Goal: Task Accomplishment & Management: Use online tool/utility

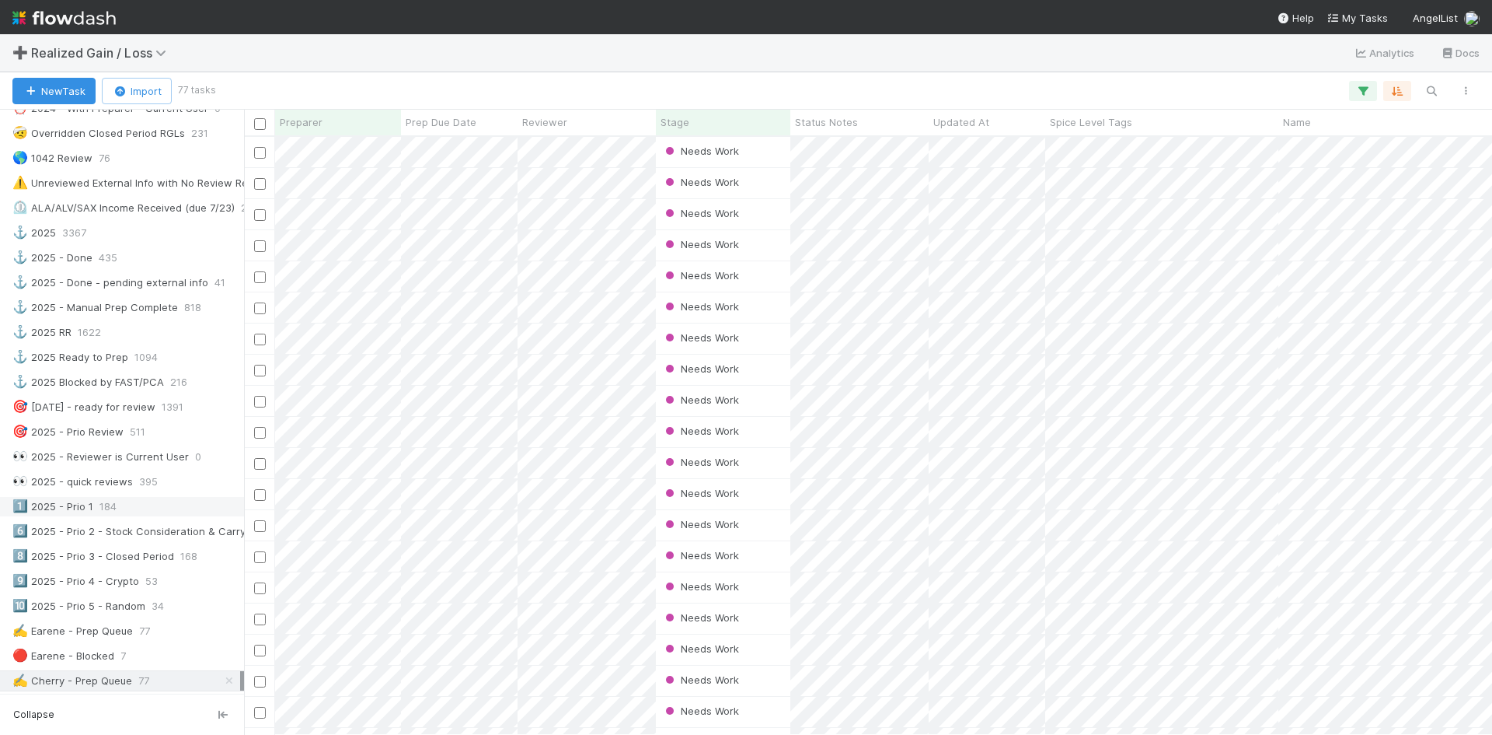
scroll to position [544, 0]
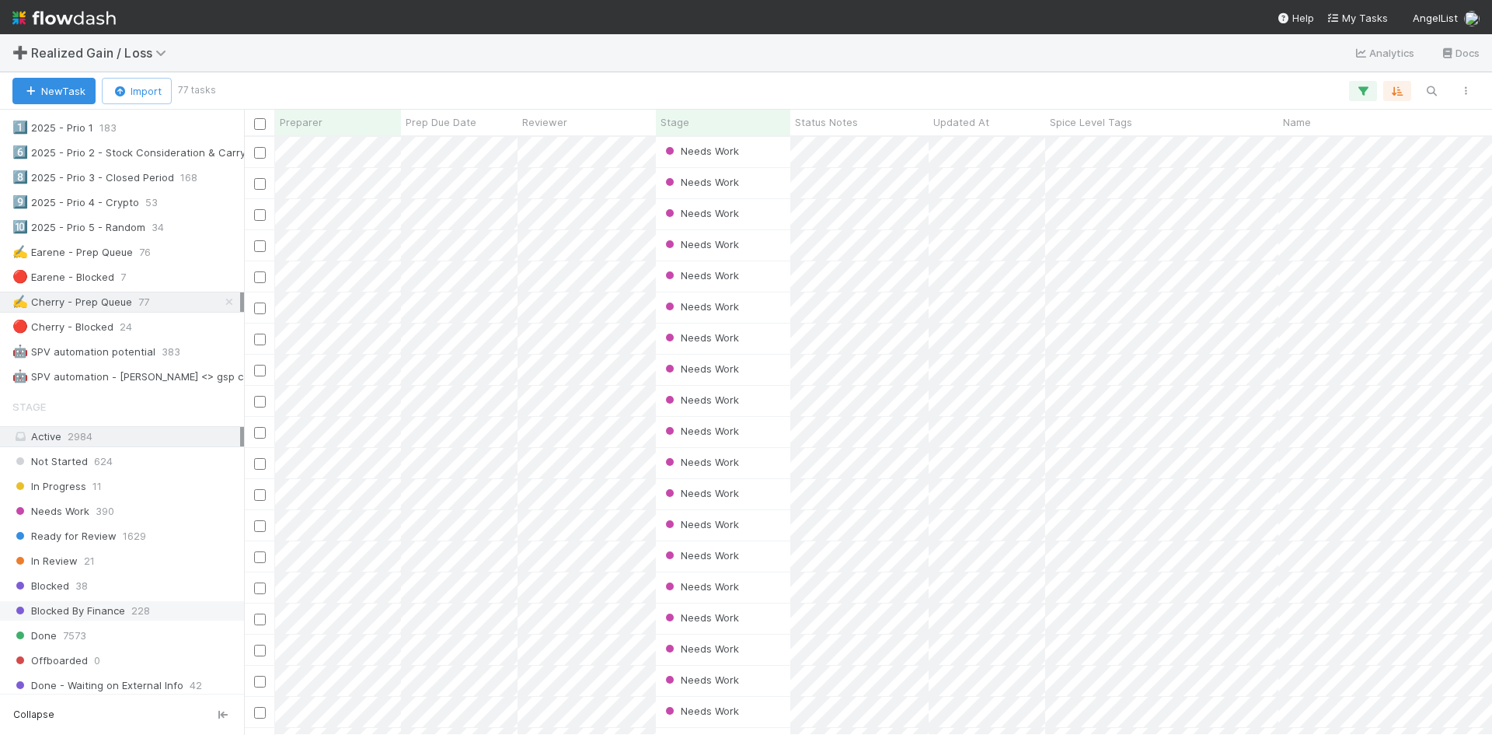
scroll to position [622, 0]
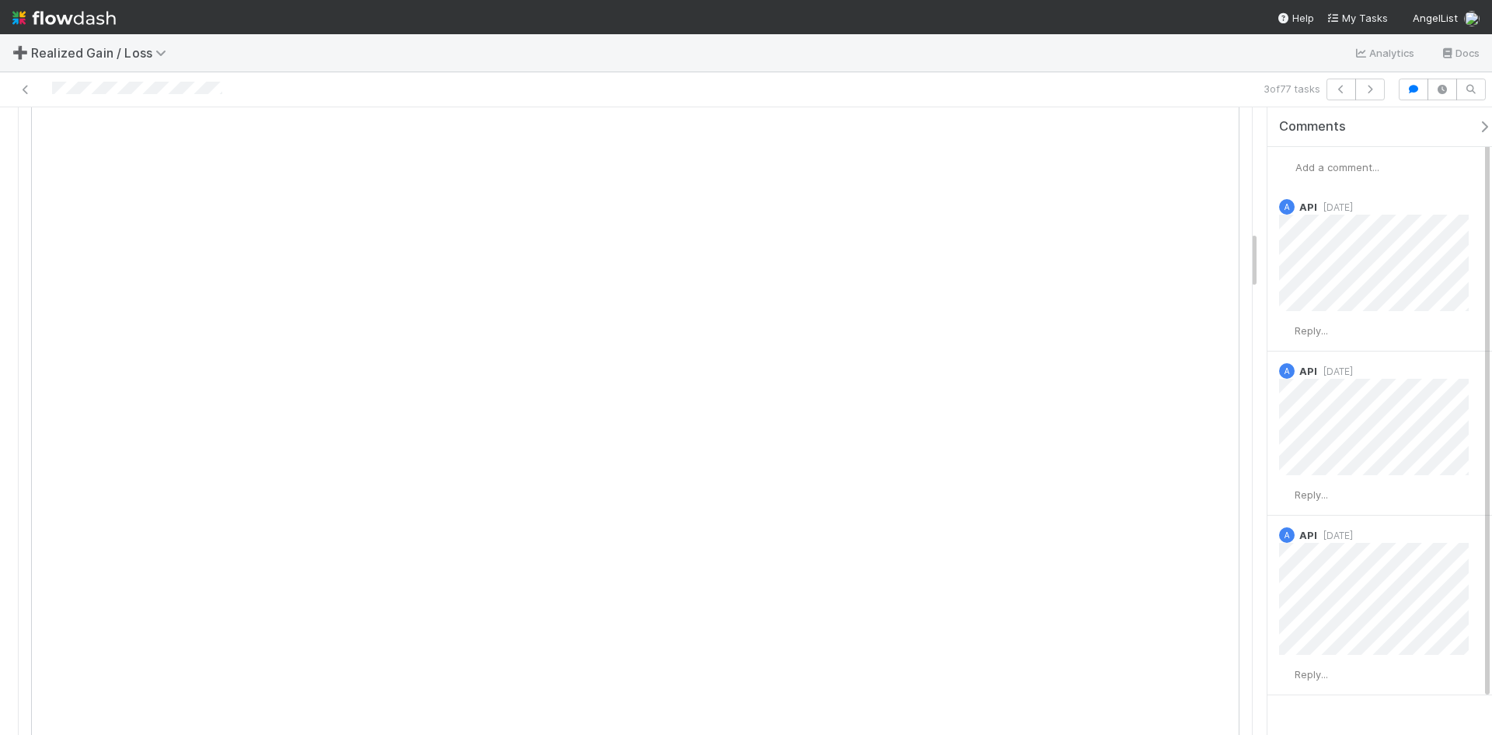
scroll to position [1321, 0]
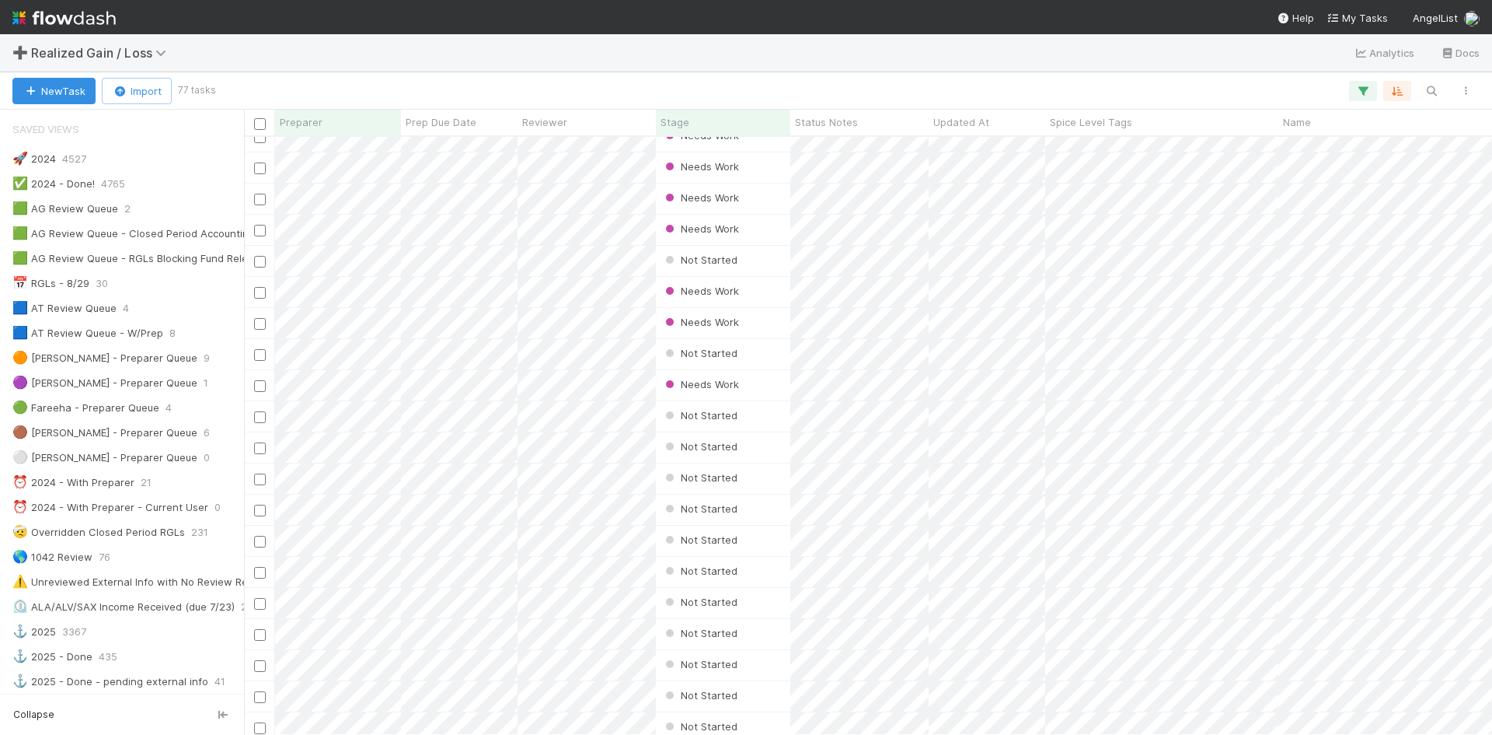
scroll to position [700, 0]
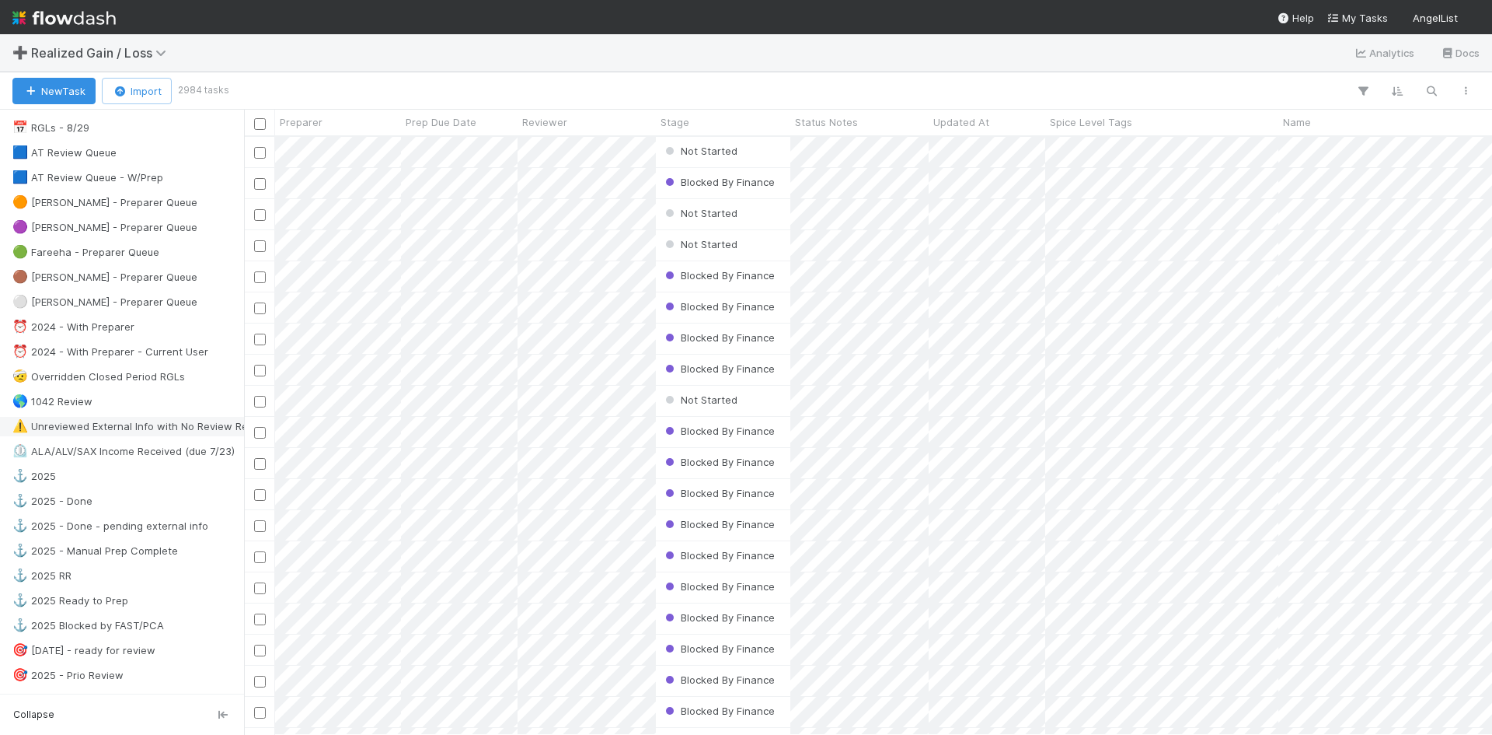
scroll to position [233, 0]
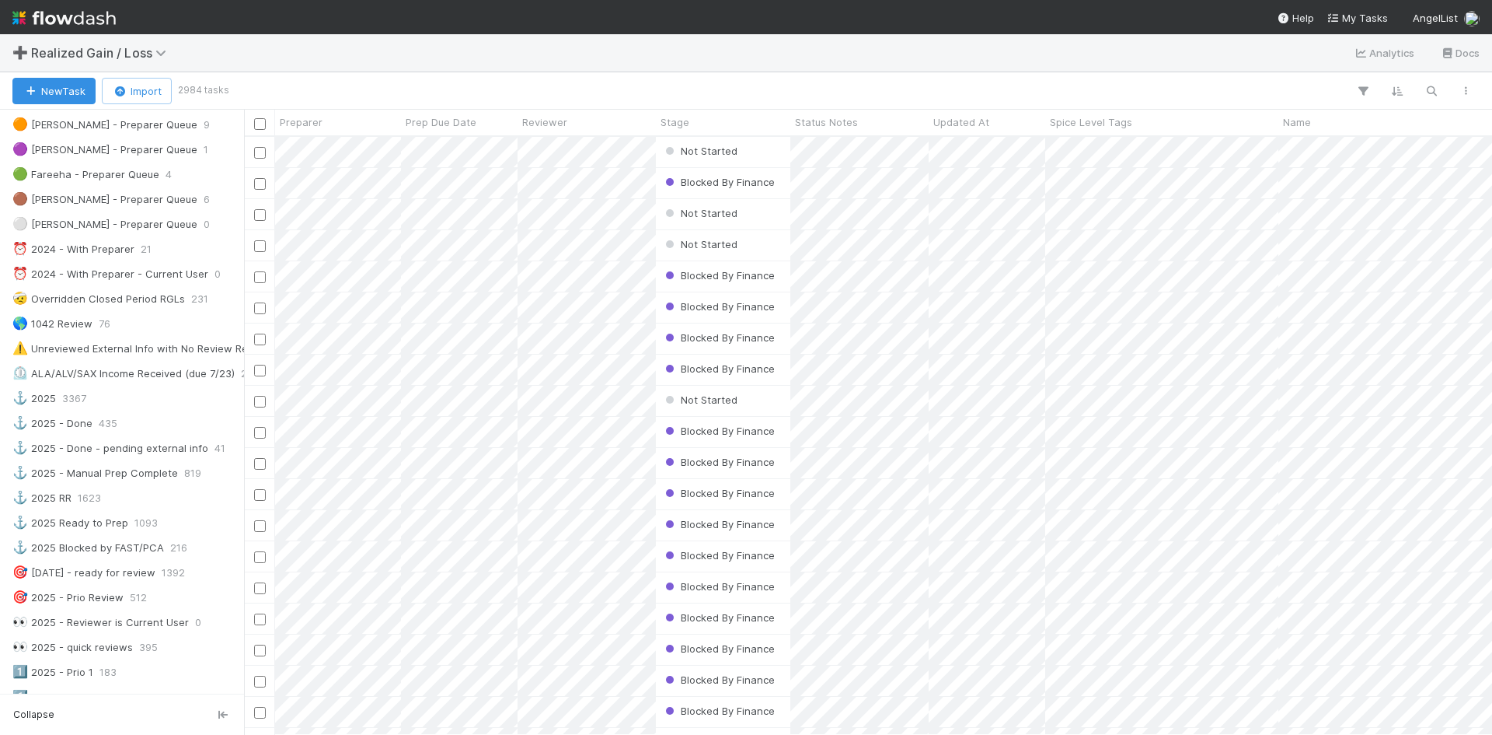
click at [90, 9] on img at bounding box center [63, 18] width 103 height 26
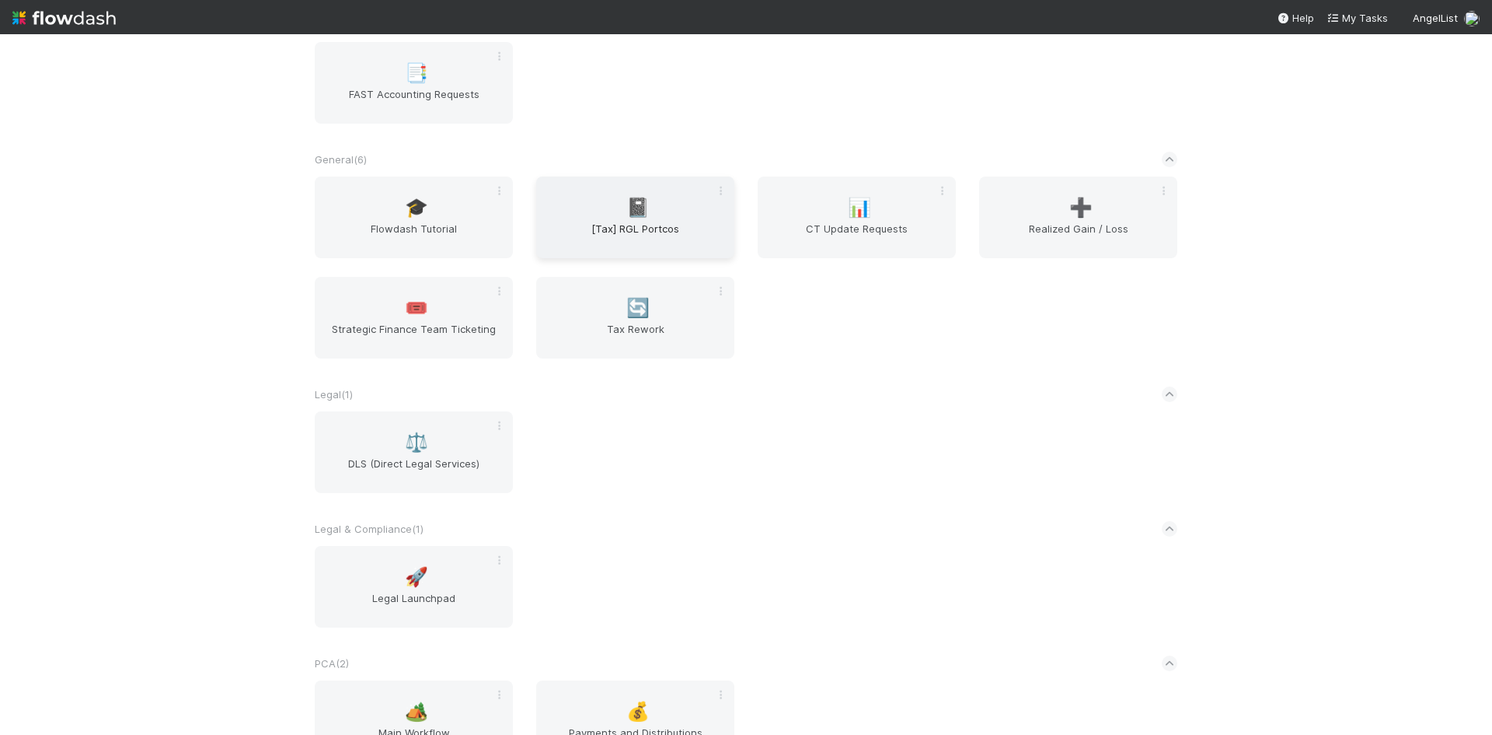
scroll to position [311, 0]
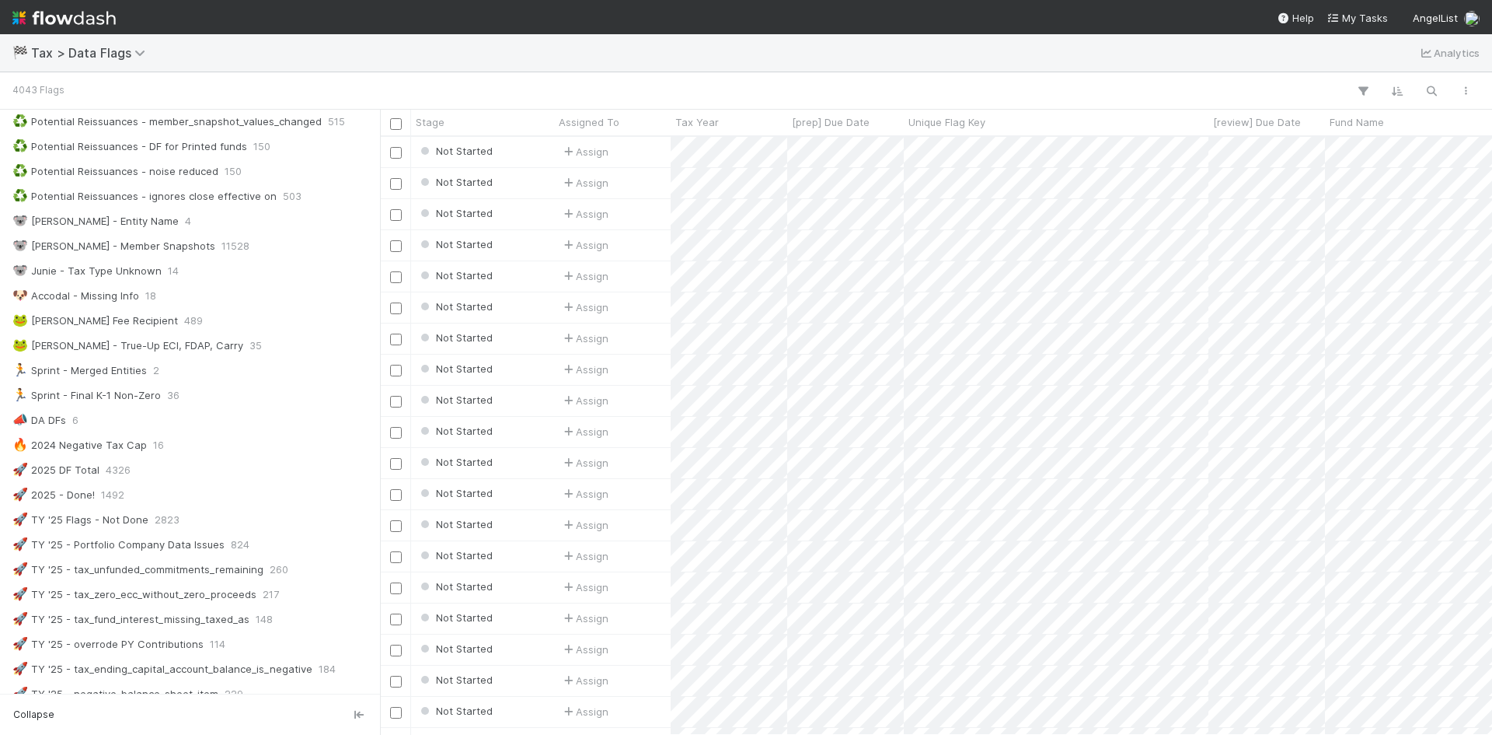
scroll to position [586, 1102]
drag, startPoint x: 246, startPoint y: 171, endPoint x: 379, endPoint y: 157, distance: 132.9
click at [379, 157] on div at bounding box center [379, 422] width 1 height 625
click at [115, 546] on div "🚀 TY '25 - Portfolio Company Data Issues" at bounding box center [118, 544] width 212 height 19
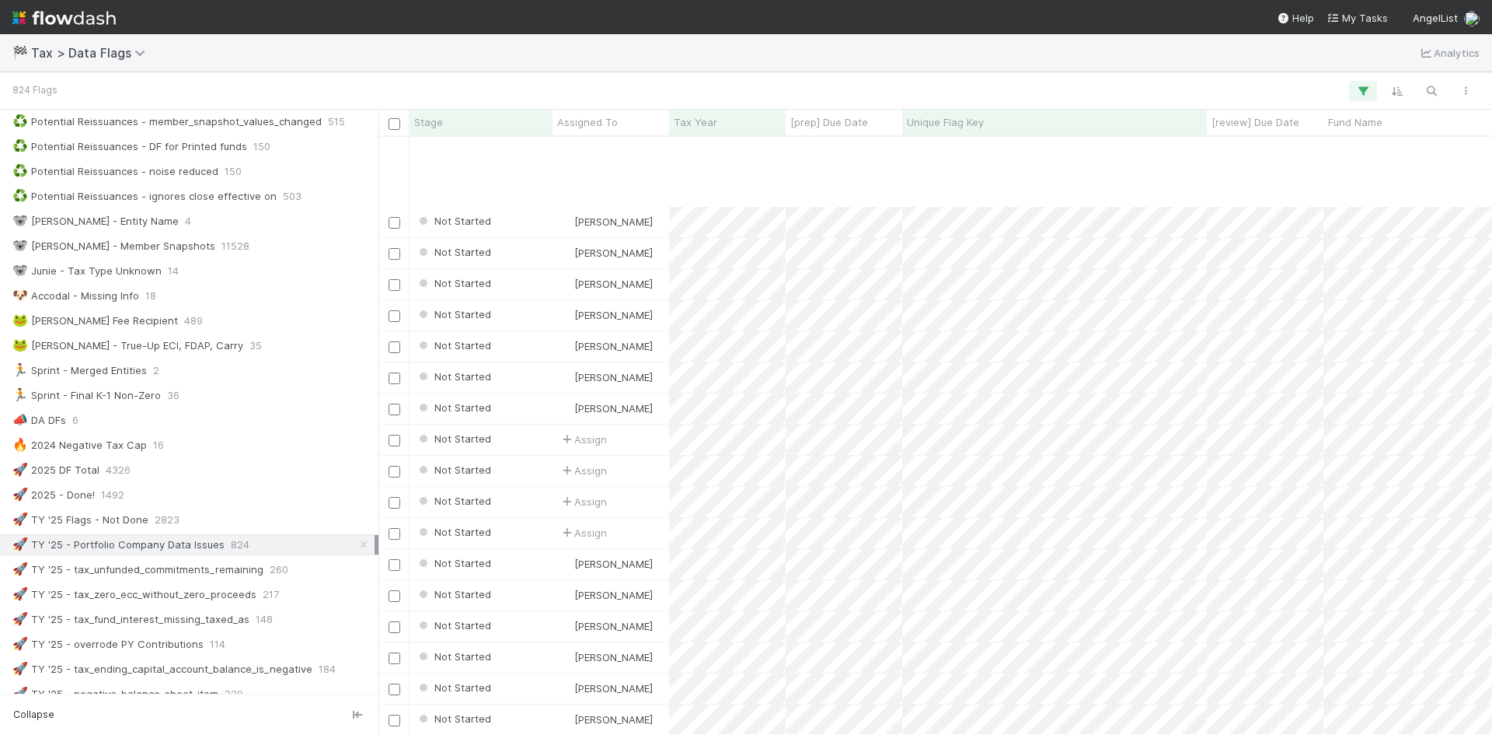
scroll to position [4197, 0]
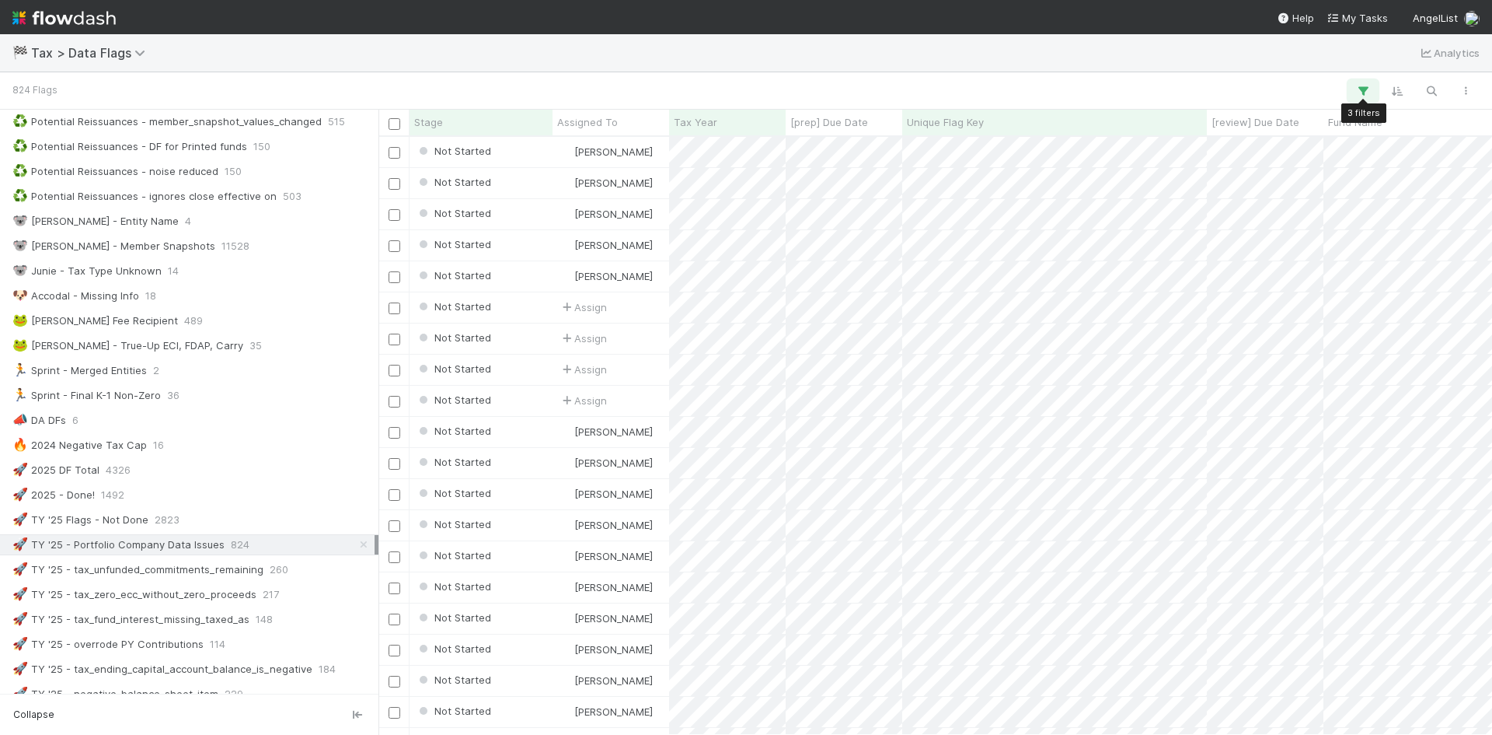
click at [1358, 89] on icon "button" at bounding box center [1364, 91] width 16 height 14
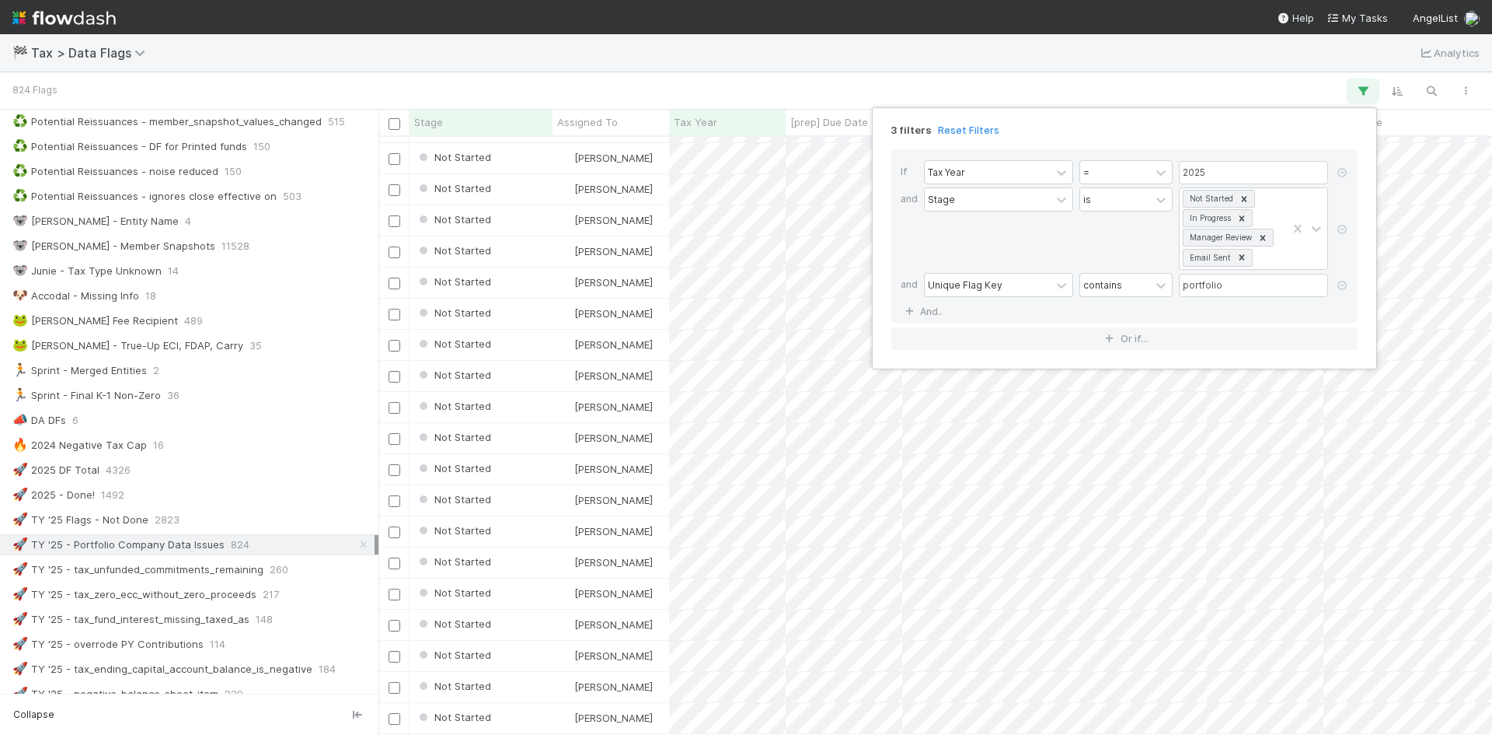
scroll to position [2524, 0]
click at [1173, 82] on div "3 filters Reset Filters If Tax Year = 2025 and Stage is Not Started In Progress…" at bounding box center [746, 367] width 1492 height 735
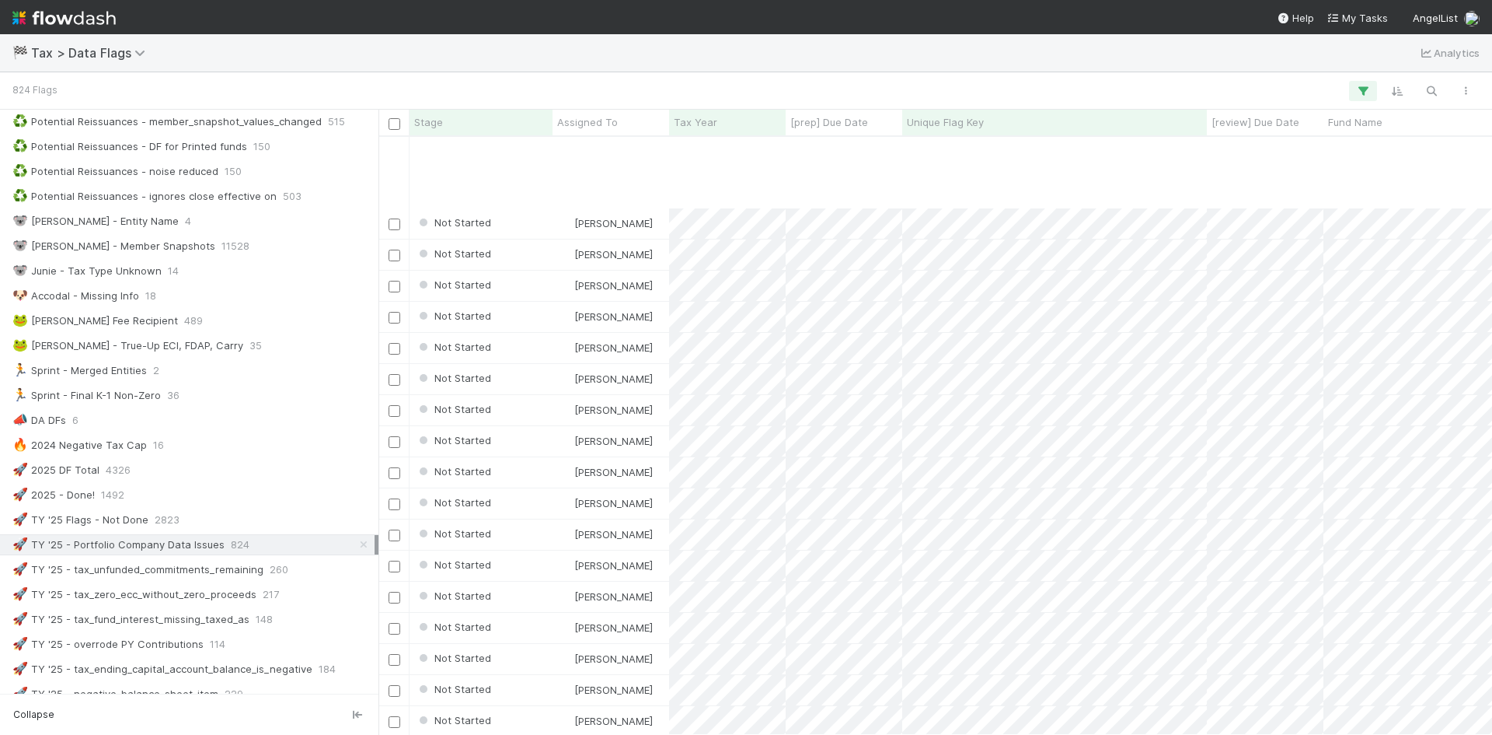
scroll to position [5477, 0]
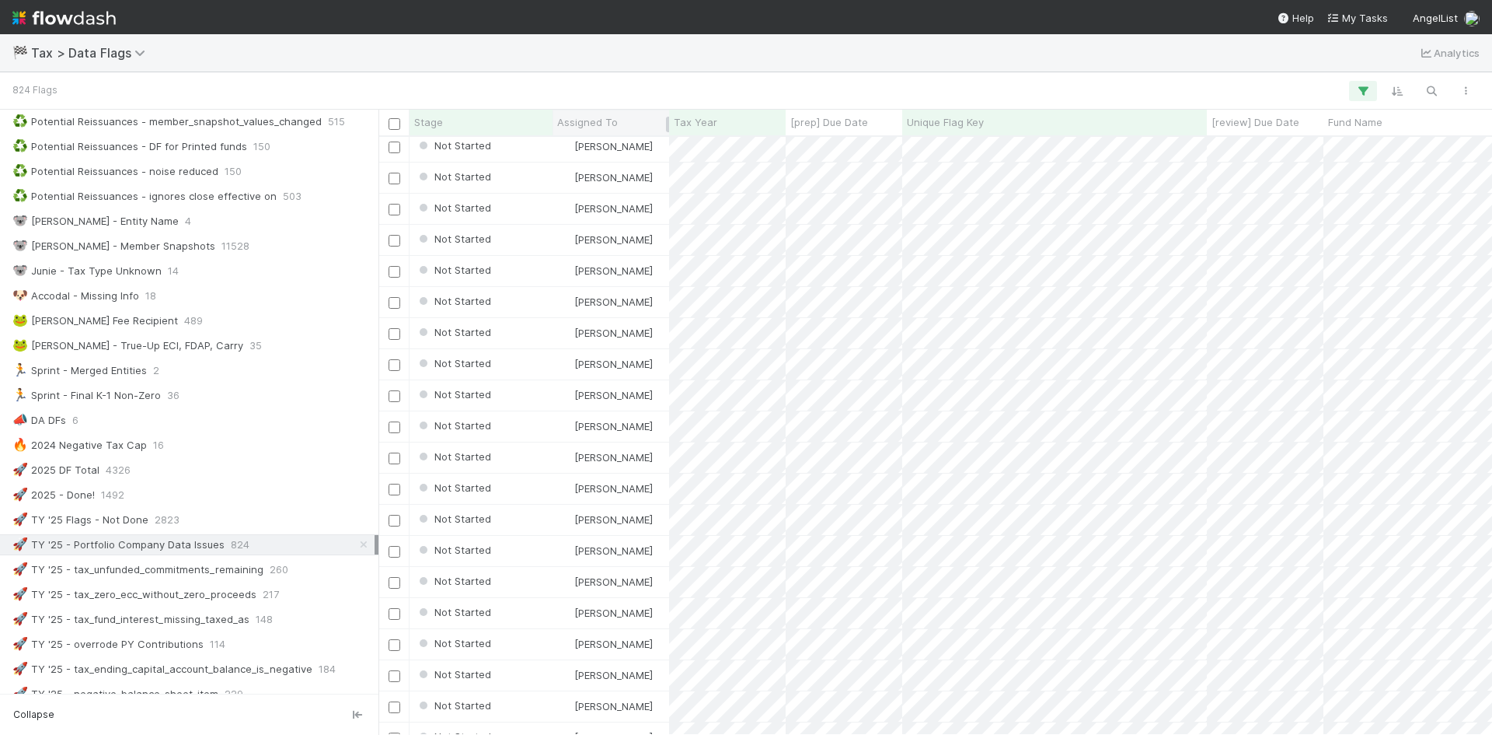
click at [636, 114] on div "Assigned To" at bounding box center [611, 122] width 108 height 16
click at [629, 159] on div "Sort A → Z" at bounding box center [646, 151] width 177 height 23
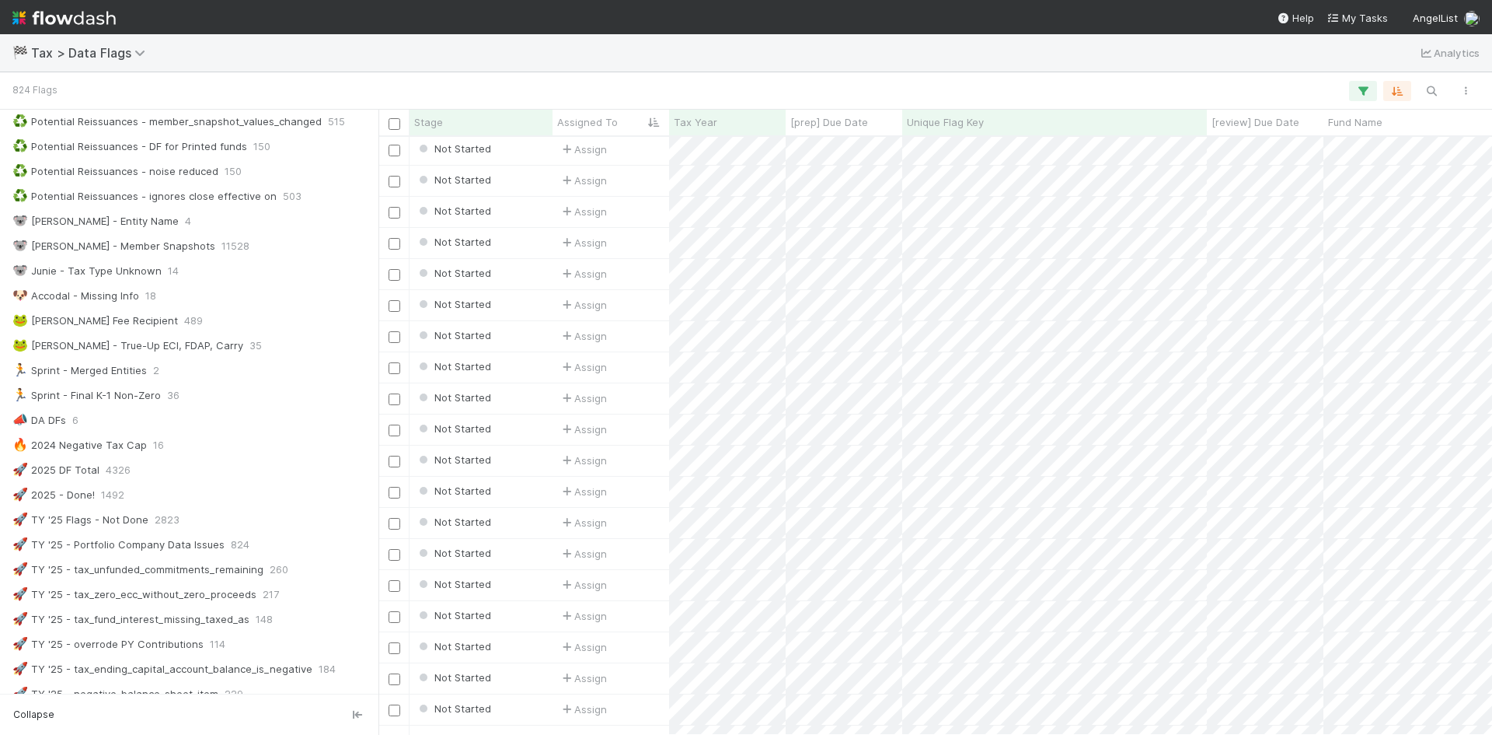
scroll to position [78, 0]
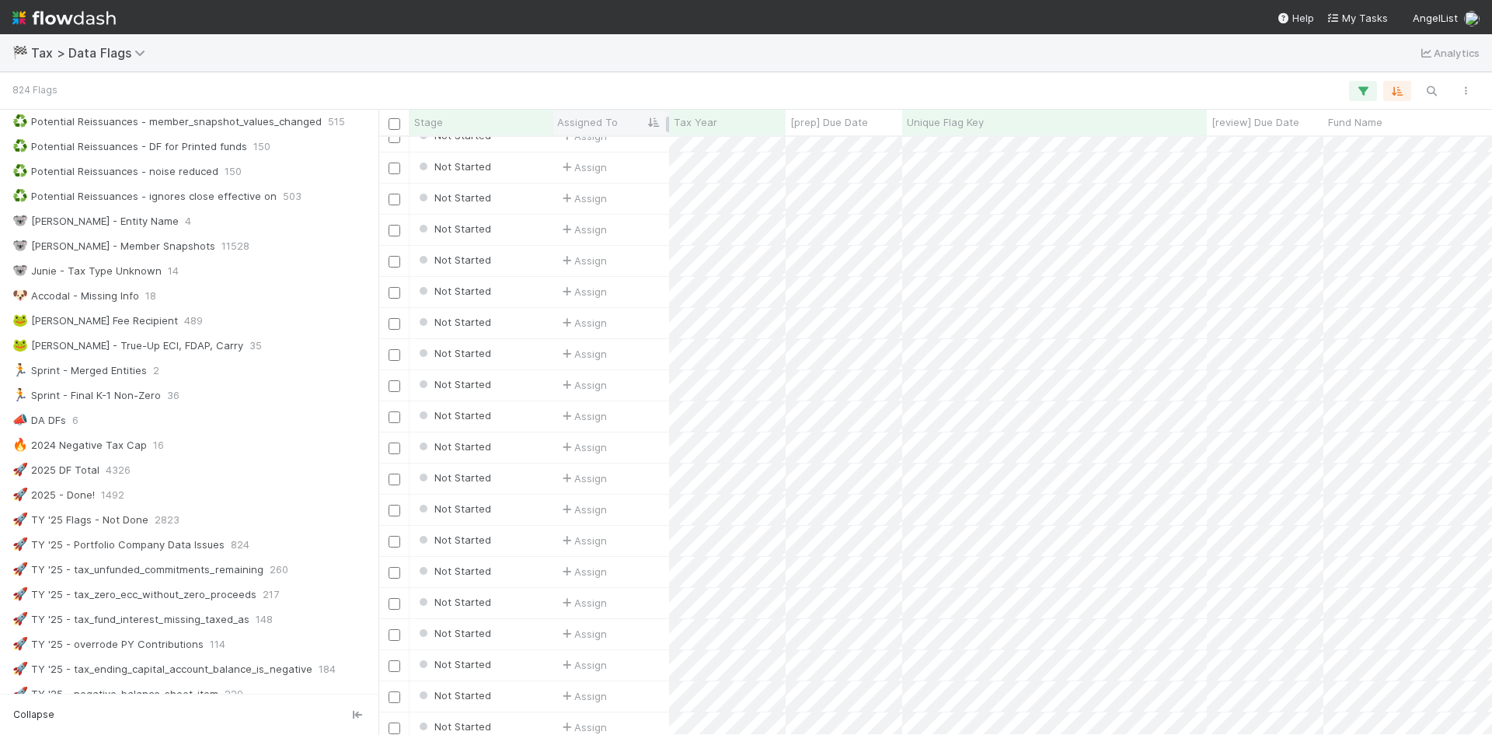
click at [613, 120] on span "Assigned To" at bounding box center [587, 122] width 61 height 16
click at [736, 72] on div "Sort A → Z Sort Z → A" at bounding box center [746, 367] width 1492 height 735
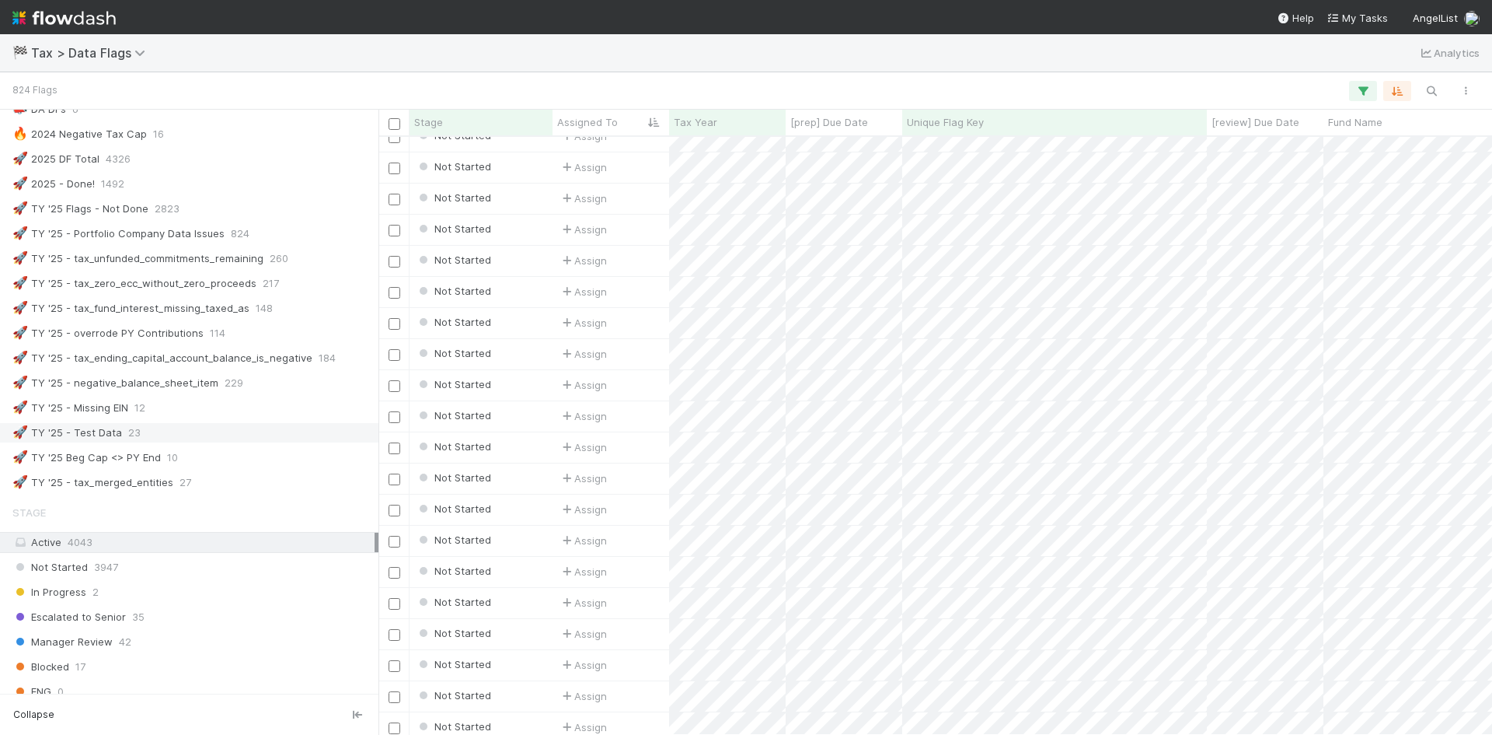
scroll to position [586, 1102]
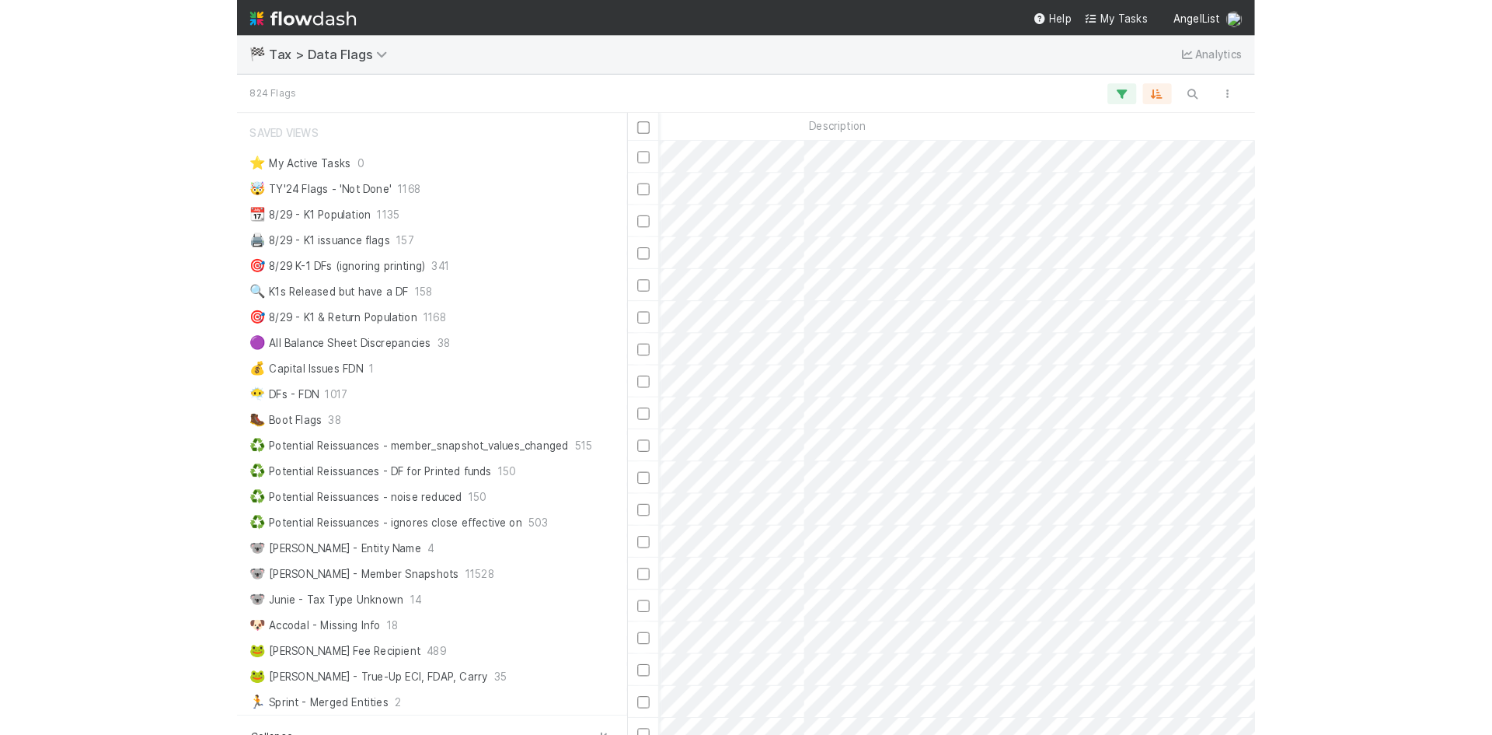
scroll to position [586, 1102]
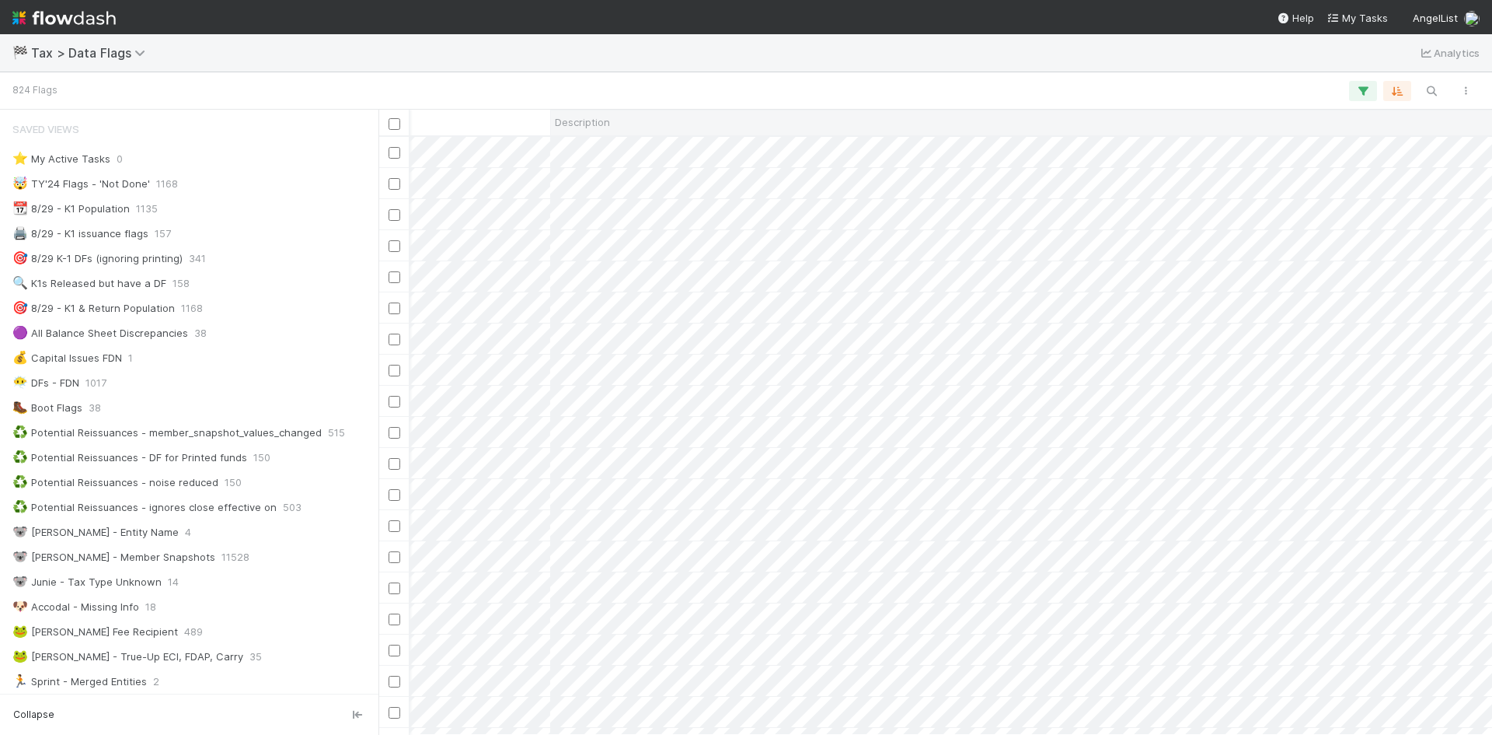
click at [628, 121] on div "Description" at bounding box center [1112, 122] width 1115 height 16
drag, startPoint x: 874, startPoint y: 86, endPoint x: 1141, endPoint y: 118, distance: 268.5
click at [878, 90] on div "Sort A → Z Sort Z → A Syncing" at bounding box center [746, 367] width 1492 height 735
click at [1372, 92] on button "button" at bounding box center [1363, 91] width 28 height 20
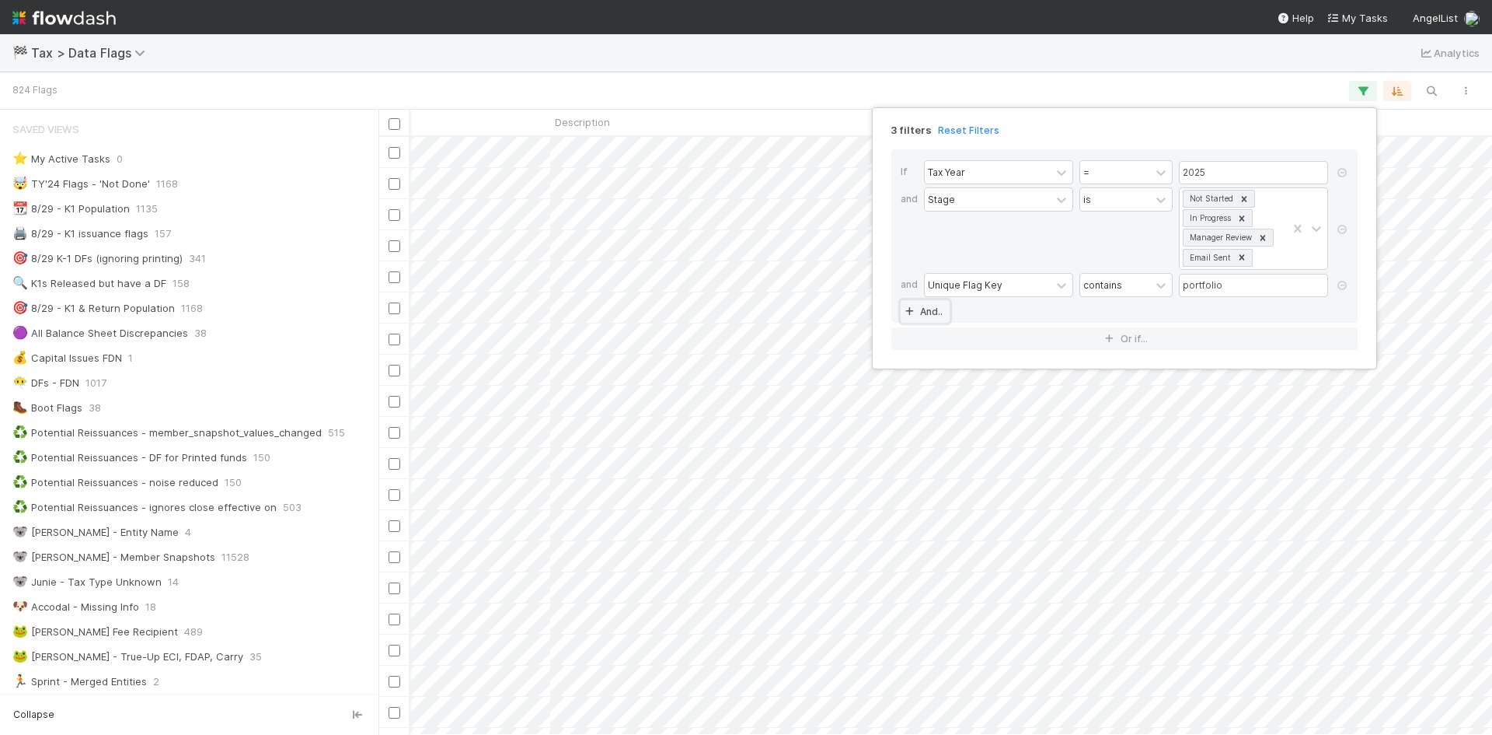
click at [930, 311] on link "And.." at bounding box center [925, 311] width 49 height 23
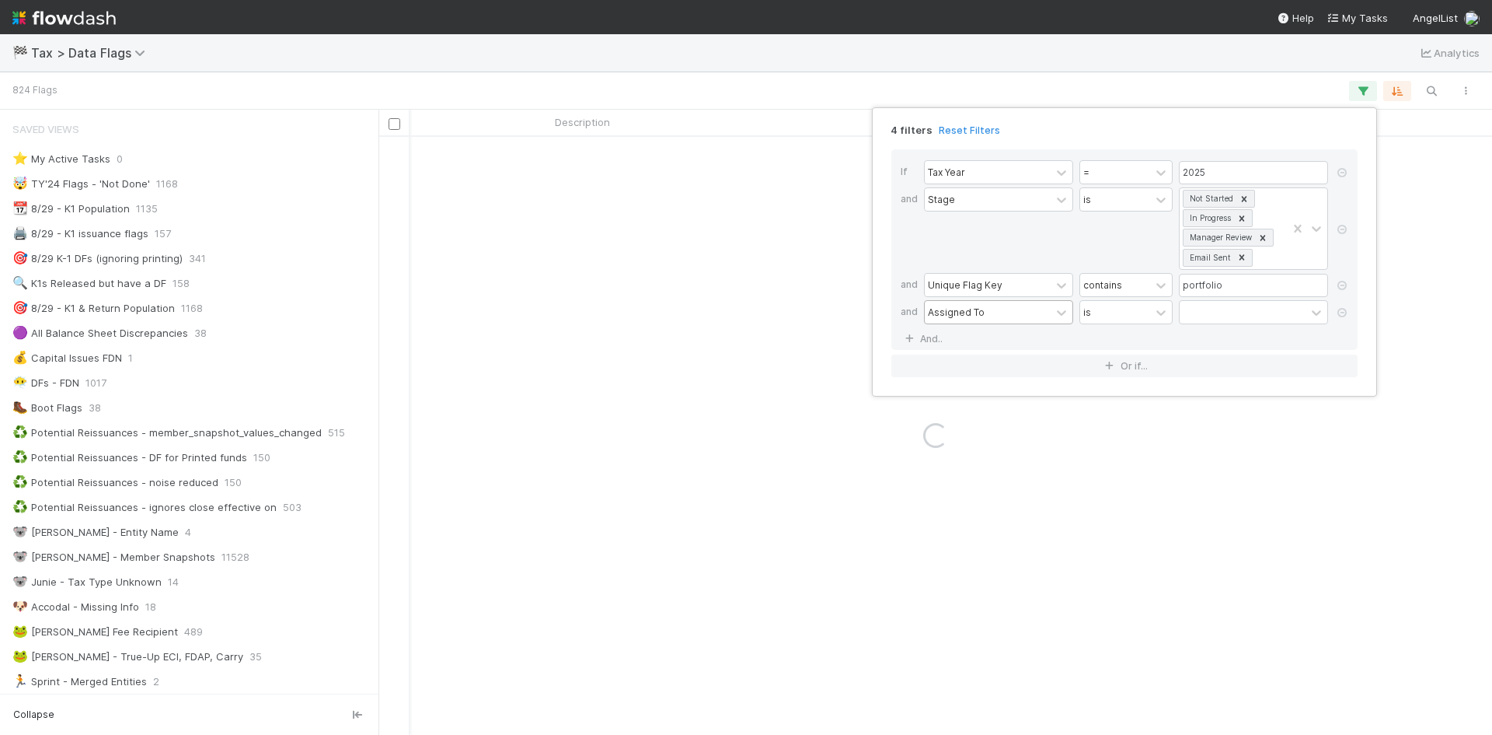
click at [1010, 316] on div "Assigned To" at bounding box center [988, 312] width 126 height 23
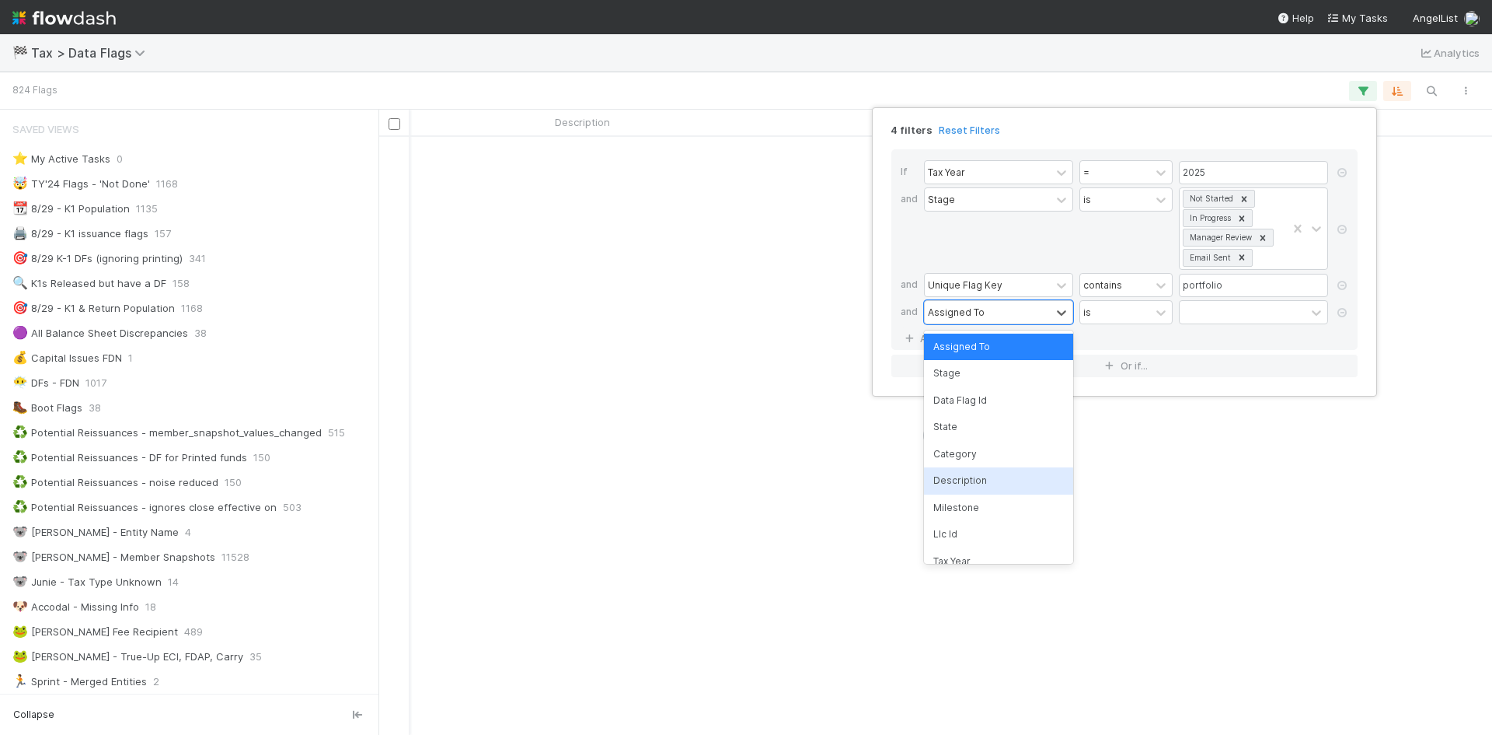
click at [976, 485] on div "Description" at bounding box center [998, 480] width 149 height 26
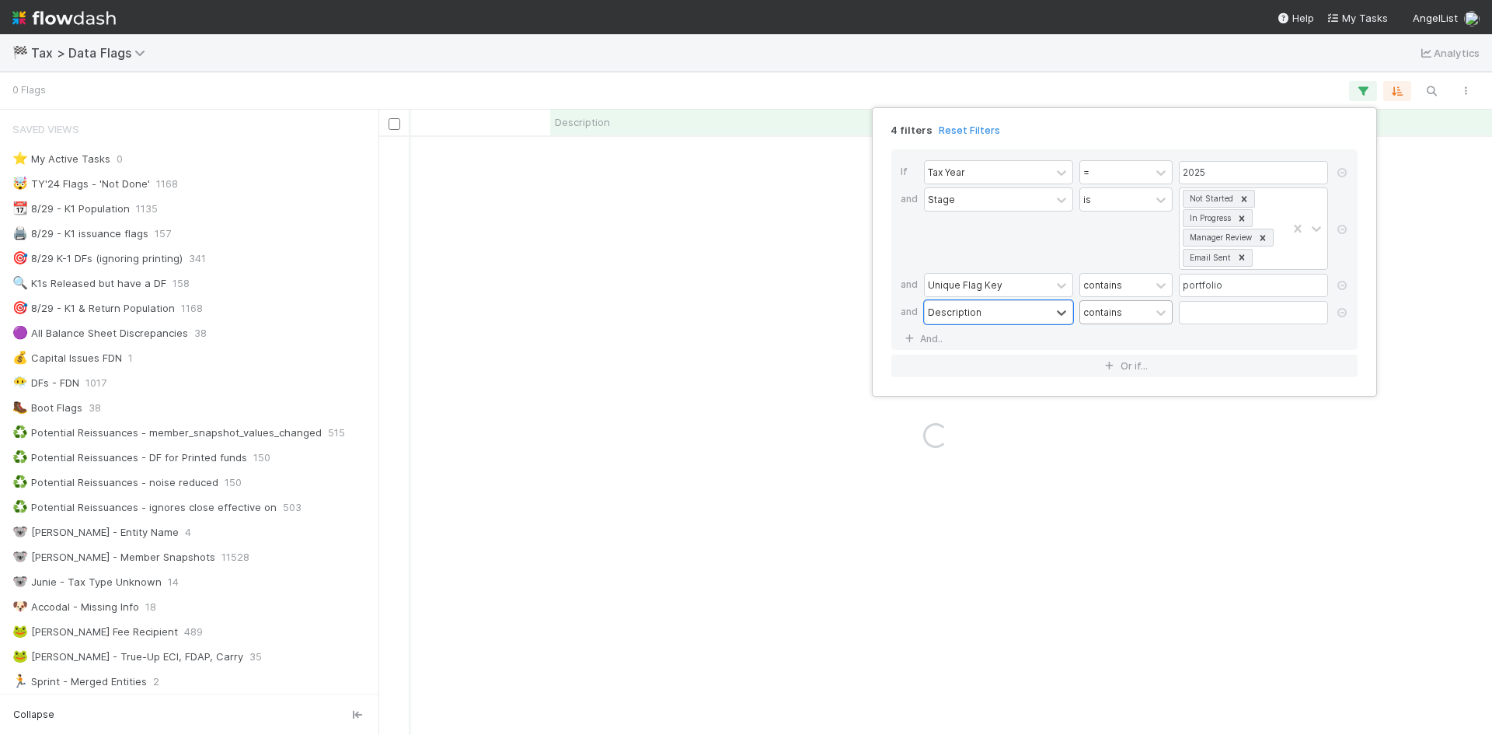
click at [1118, 309] on div "contains" at bounding box center [1103, 312] width 39 height 14
drag, startPoint x: 1116, startPoint y: 383, endPoint x: 1202, endPoint y: 354, distance: 90.5
click at [1116, 384] on div "does not contain" at bounding box center [1126, 380] width 93 height 41
click at [1230, 316] on input "text" at bounding box center [1253, 312] width 149 height 23
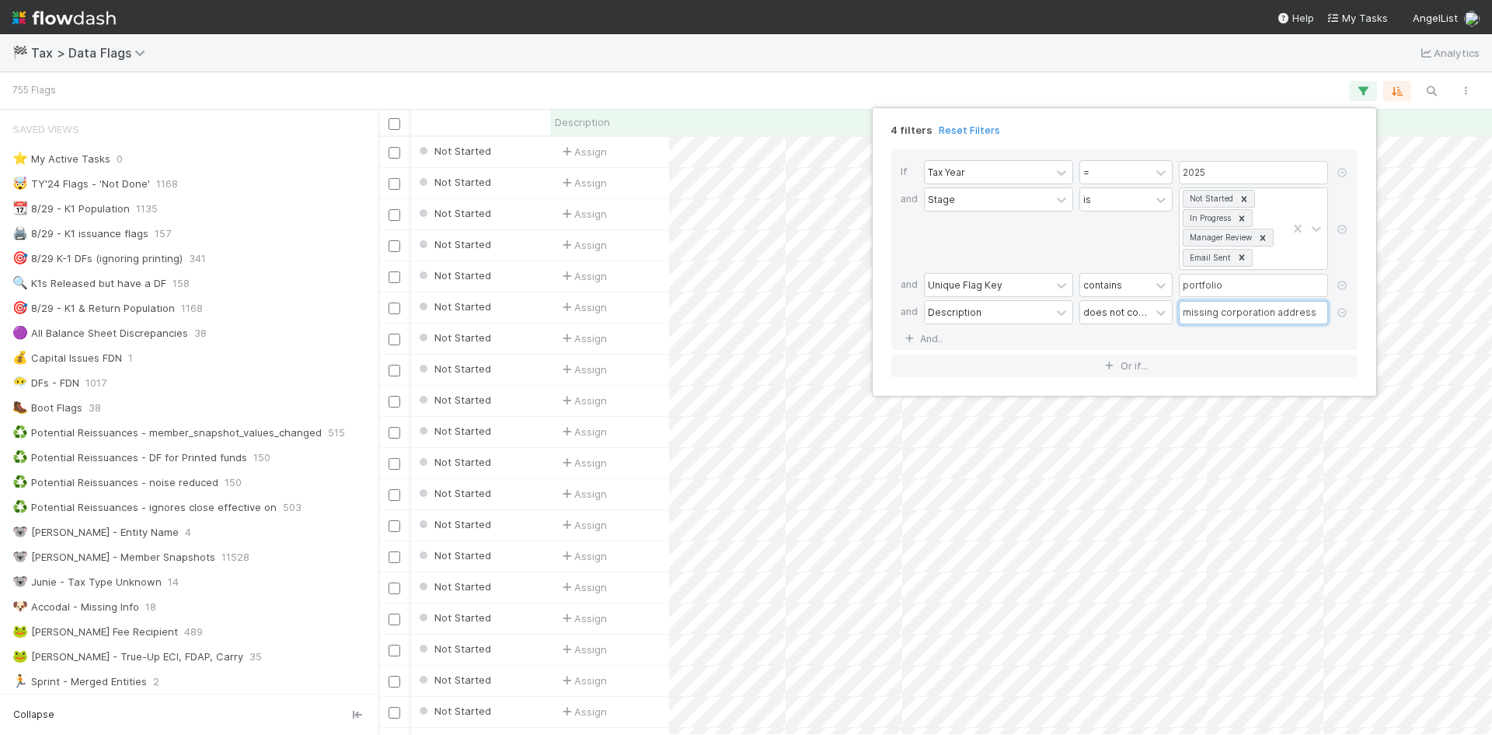
type input "missing corporation address"
click at [1241, 341] on div "If Tax Year = 2025 and Stage is Not Started In Progress Manager Review Email Se…" at bounding box center [1125, 249] width 466 height 201
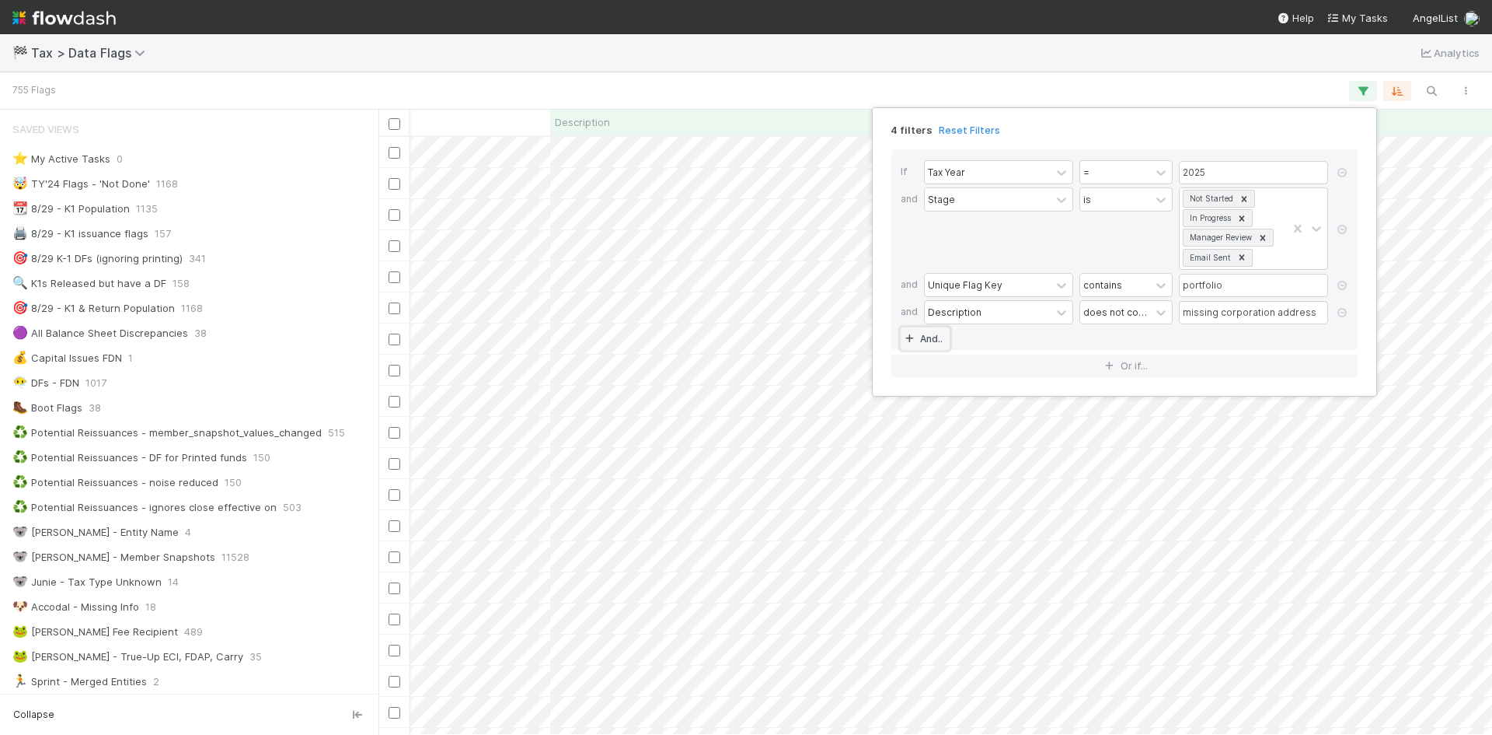
click at [927, 335] on link "And.." at bounding box center [925, 338] width 49 height 23
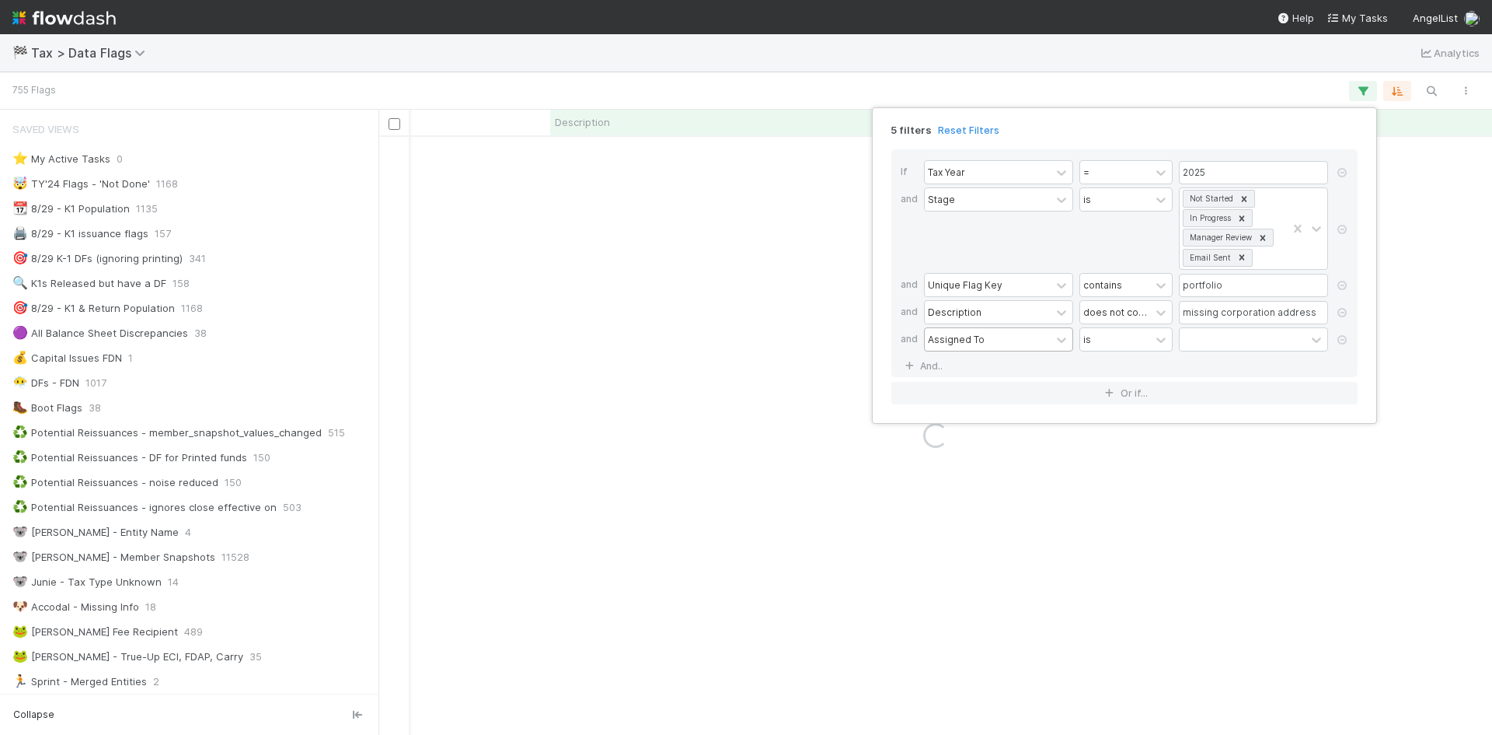
click at [1008, 344] on div "Assigned To" at bounding box center [988, 339] width 126 height 23
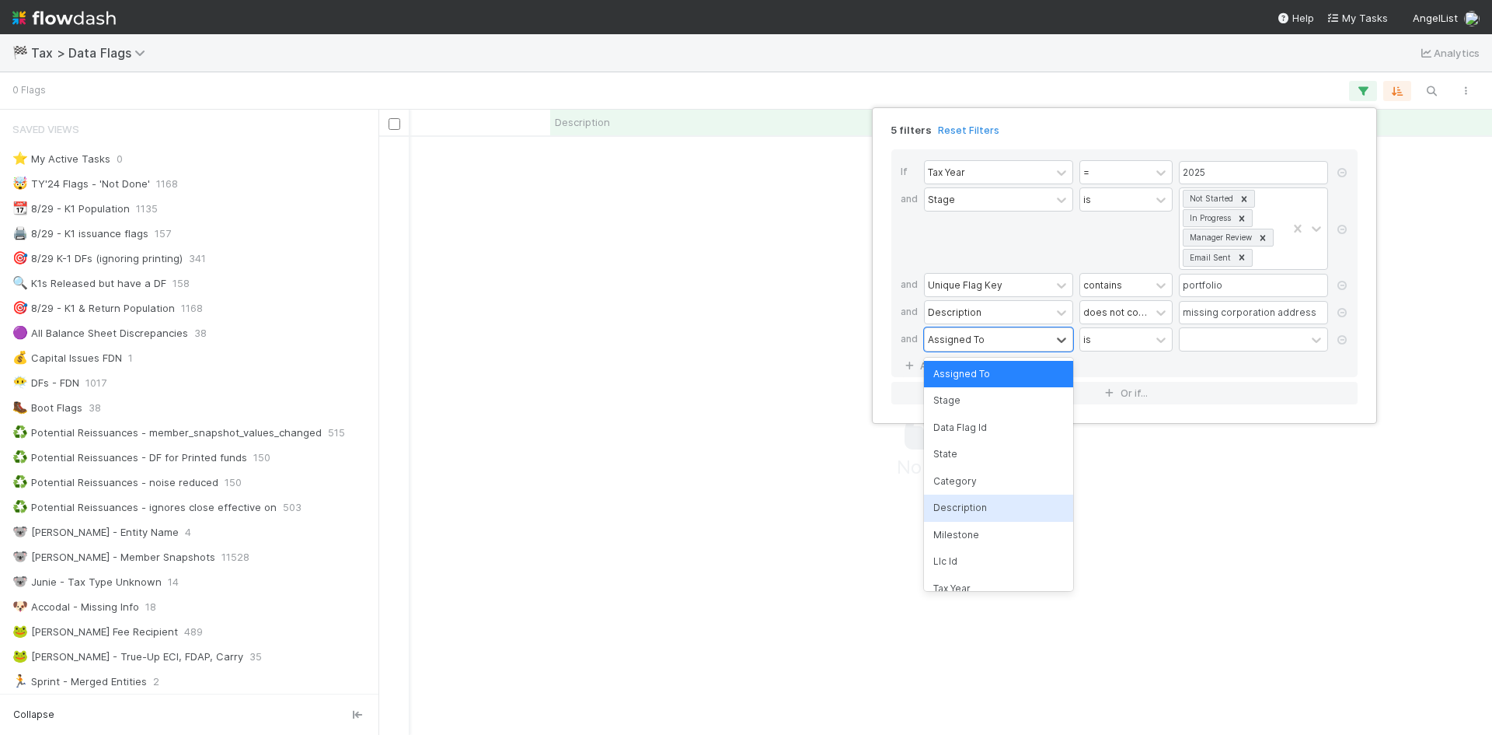
scroll to position [574, 1102]
drag, startPoint x: 965, startPoint y: 506, endPoint x: 982, endPoint y: 503, distance: 17.4
click at [965, 507] on div "Description" at bounding box center [998, 507] width 149 height 26
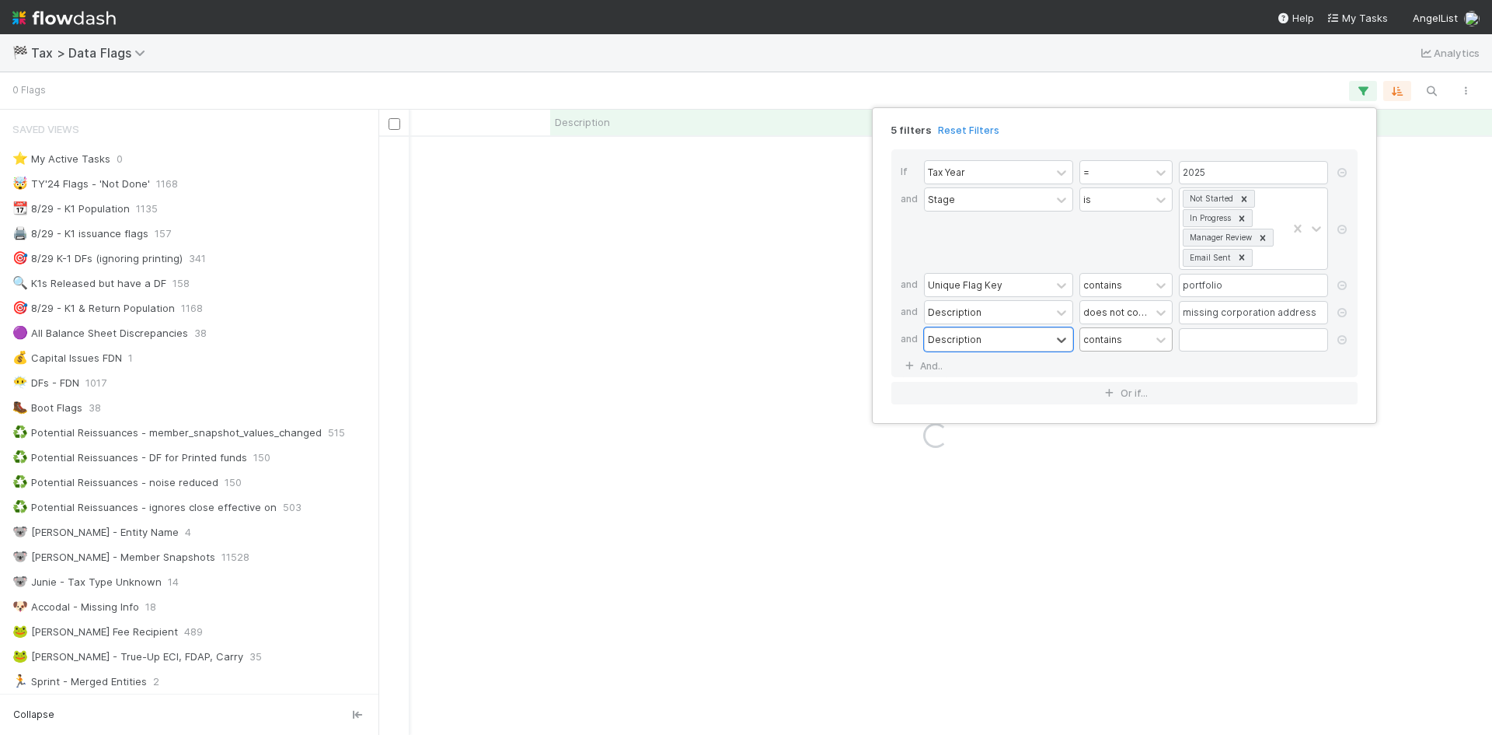
click at [1127, 337] on div "contains" at bounding box center [1115, 339] width 70 height 23
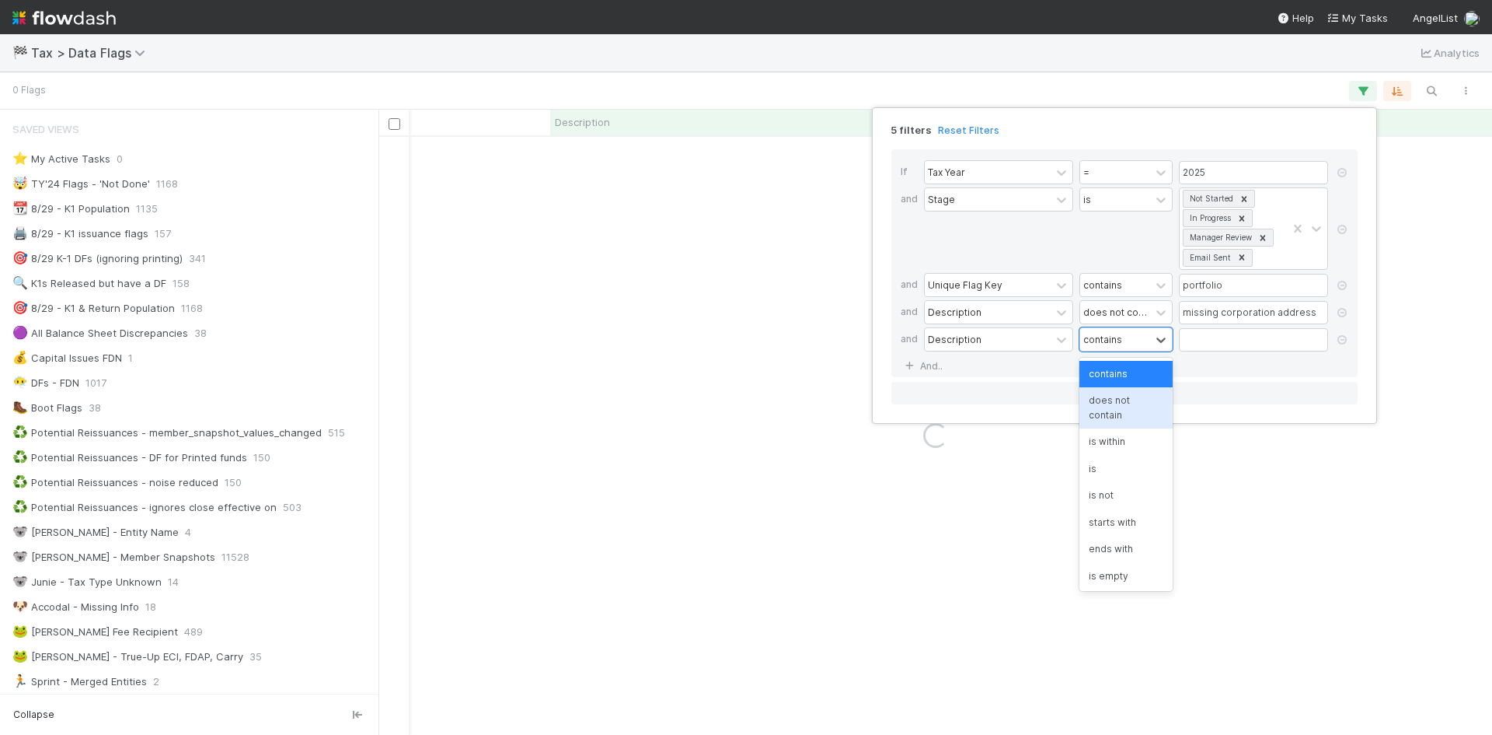
click at [1109, 407] on div "does not contain" at bounding box center [1126, 407] width 93 height 41
click at [1235, 338] on input "text" at bounding box center [1253, 339] width 149 height 23
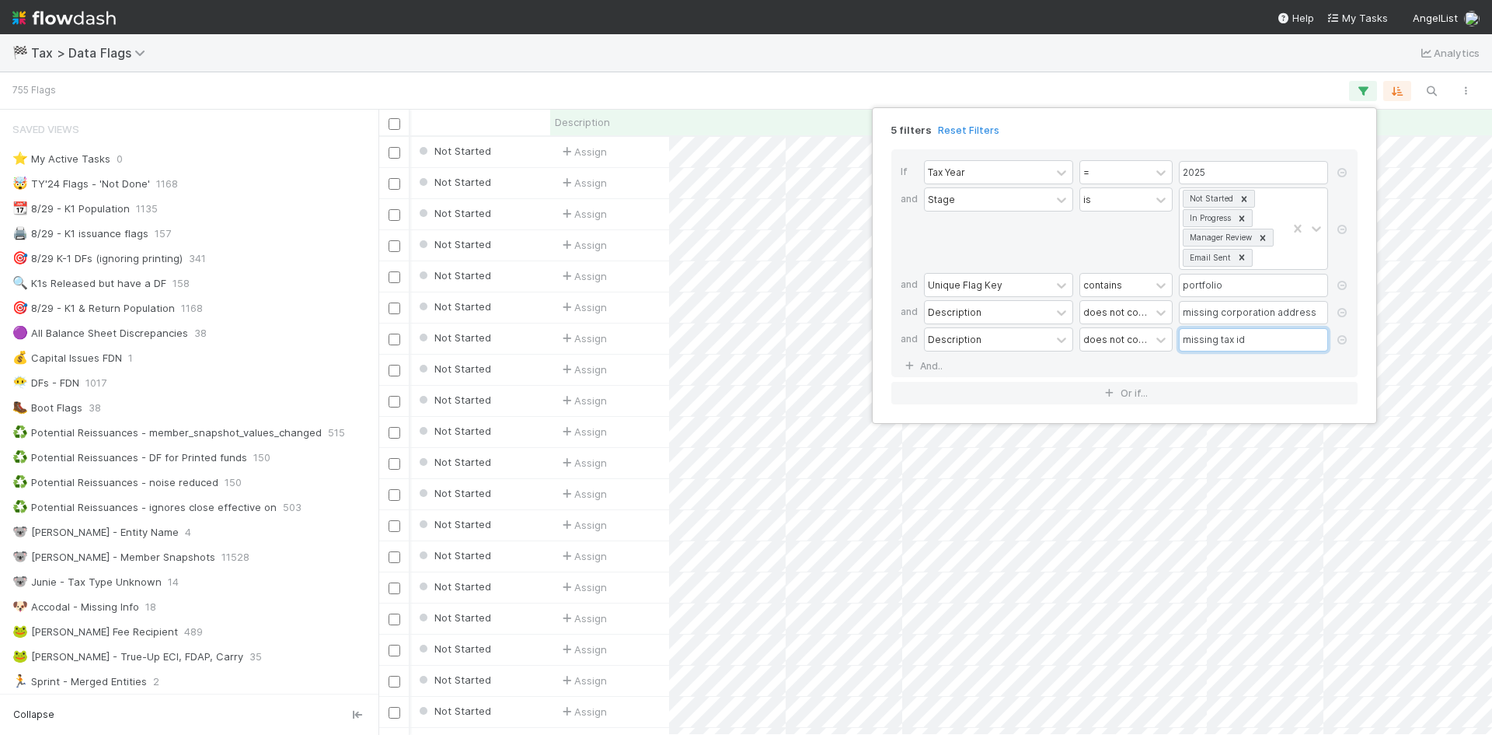
scroll to position [586, 1102]
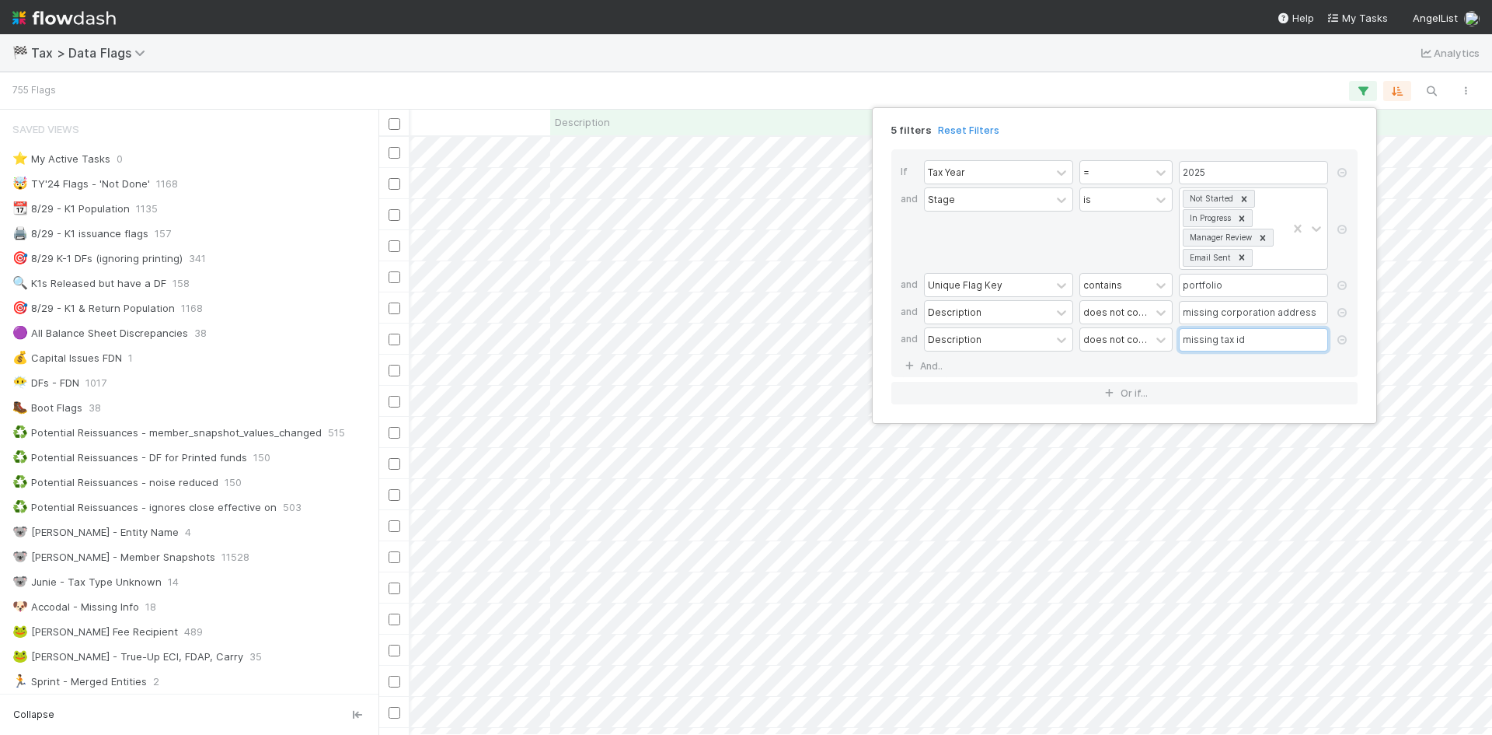
type input "missing tax id"
click at [1291, 132] on div "5 filters Reset Filters" at bounding box center [1124, 125] width 491 height 23
click at [1257, 86] on div "5 filters Reset Filters If Tax Year = 2025 and Stage is Not Started In Progress…" at bounding box center [746, 367] width 1492 height 735
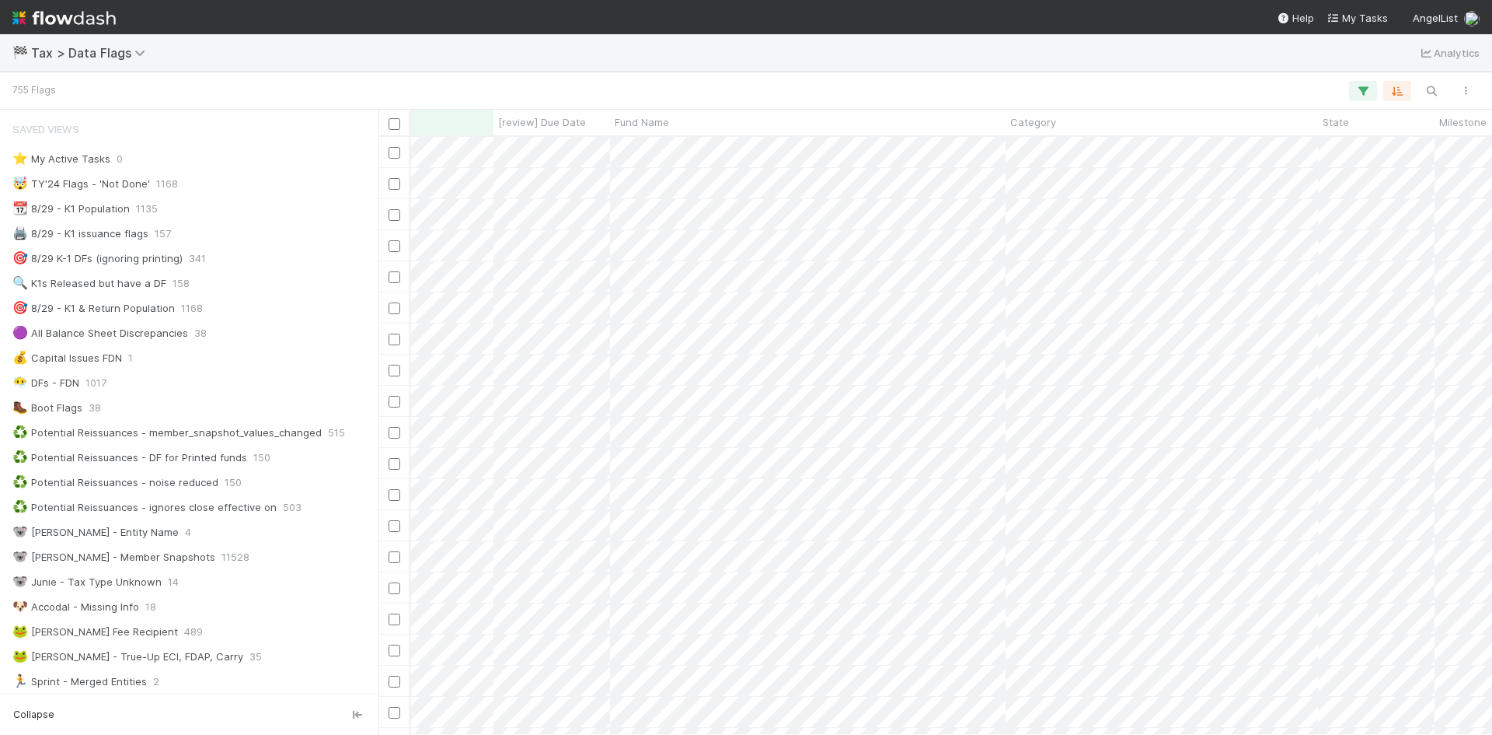
scroll to position [0, 648]
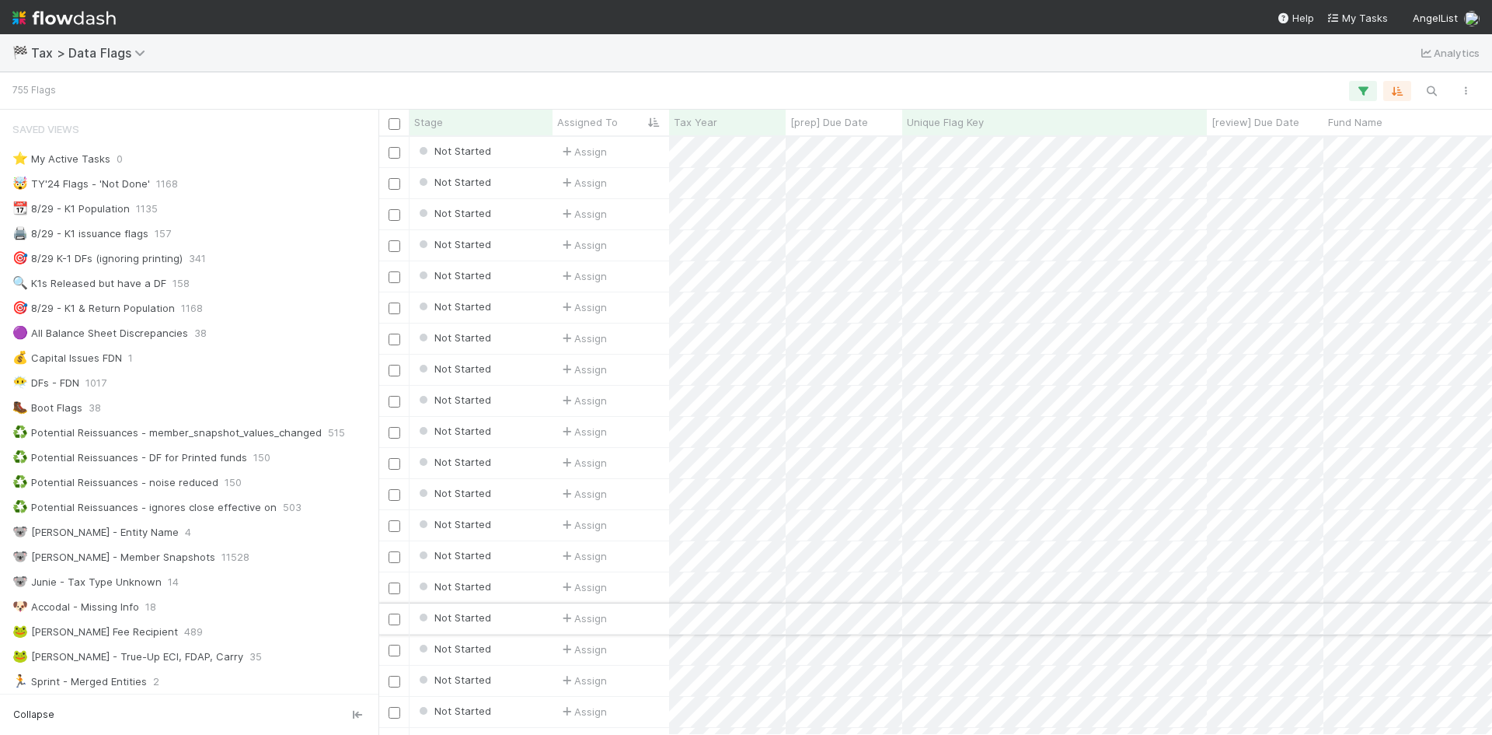
click at [508, 609] on div "Not Started" at bounding box center [481, 618] width 143 height 30
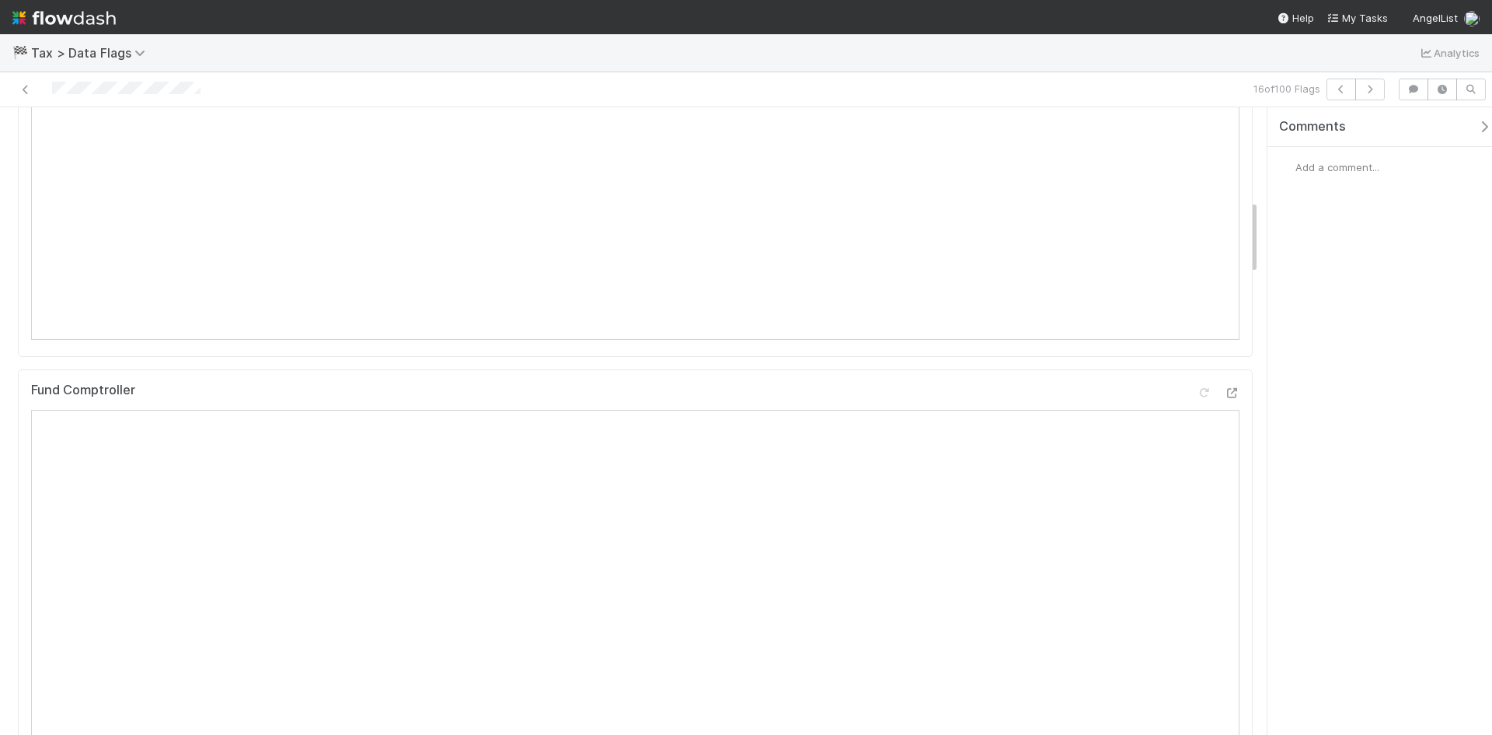
scroll to position [855, 0]
click at [1224, 232] on icon at bounding box center [1232, 237] width 16 height 10
click at [1227, 396] on icon at bounding box center [1232, 401] width 16 height 10
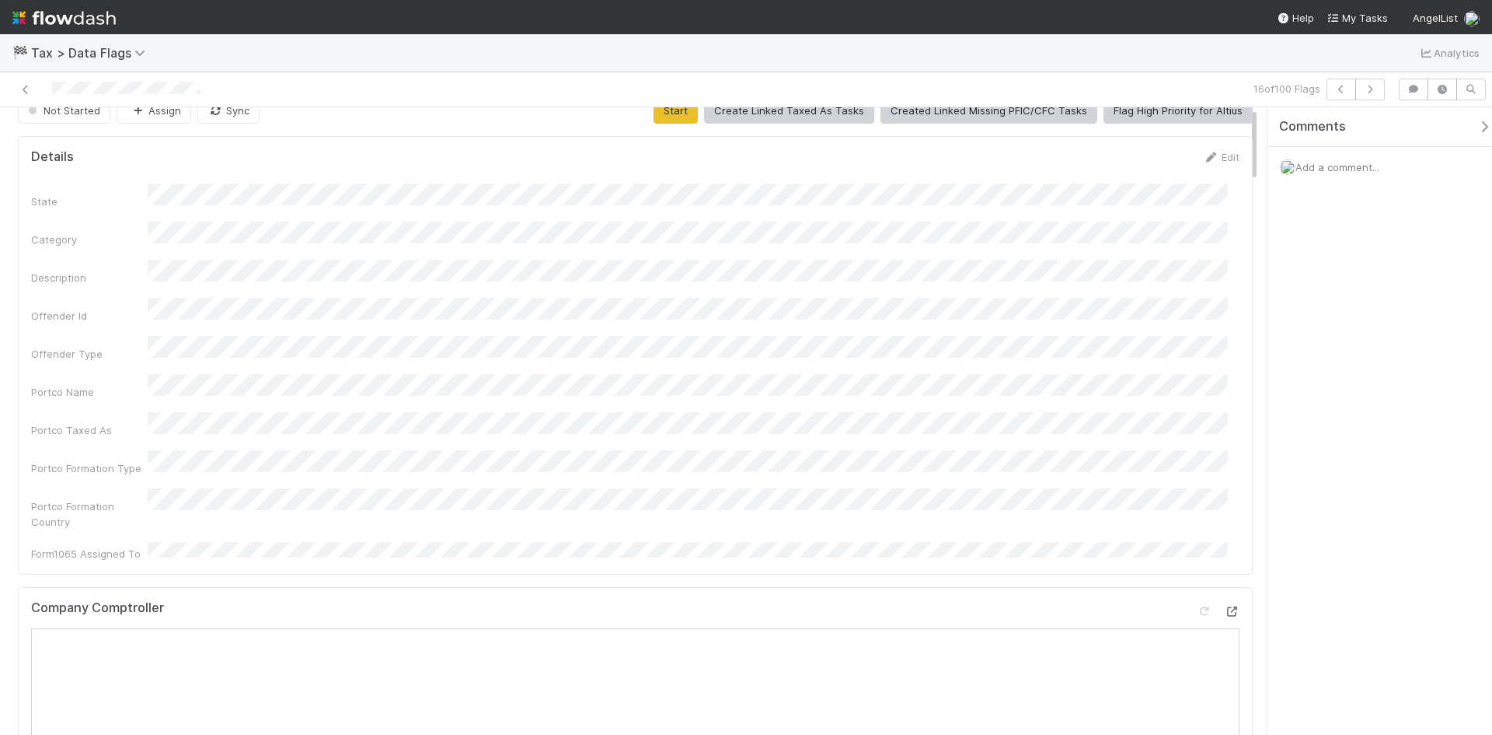
scroll to position [0, 0]
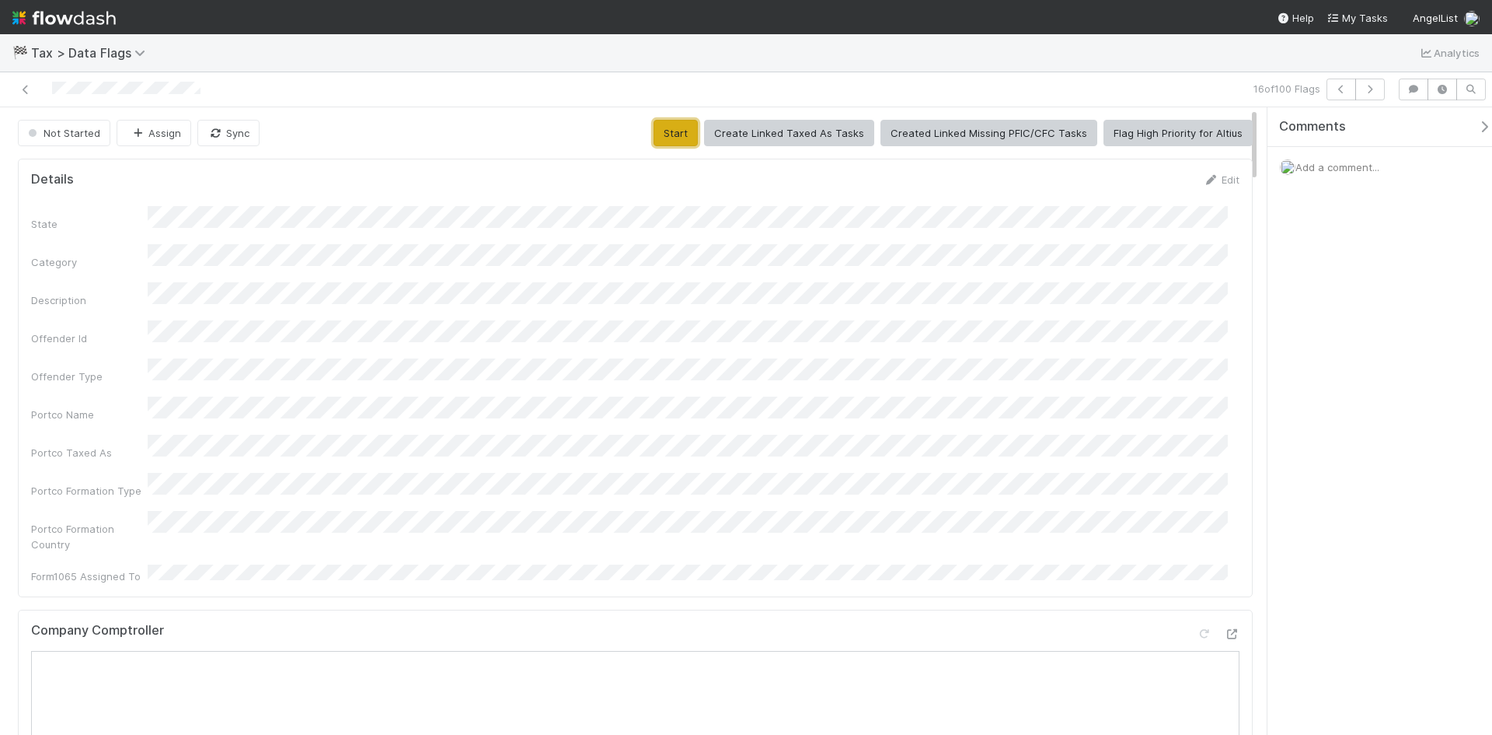
drag, startPoint x: 688, startPoint y: 127, endPoint x: 691, endPoint y: 154, distance: 26.6
click at [687, 128] on button "Start" at bounding box center [676, 133] width 44 height 26
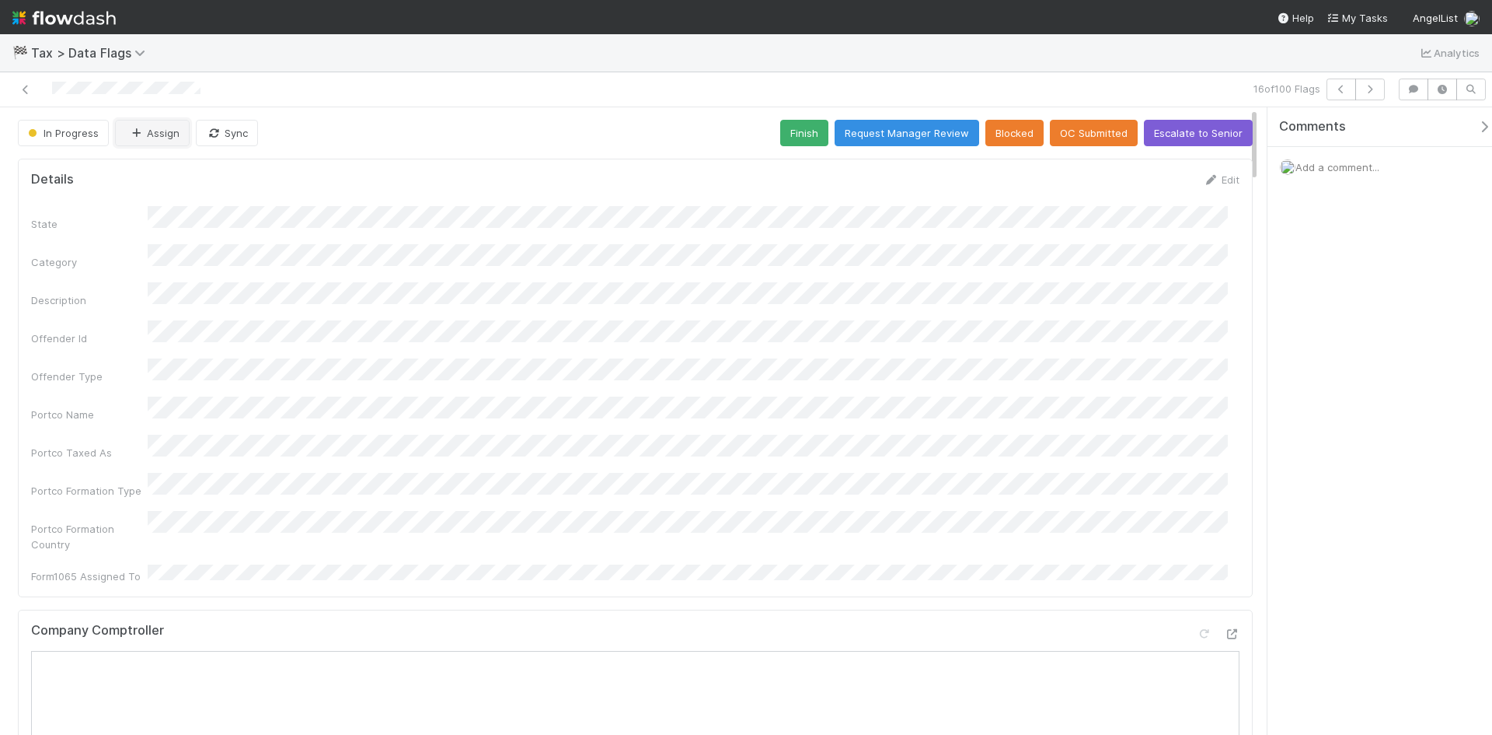
click at [132, 133] on icon "button" at bounding box center [136, 133] width 16 height 10
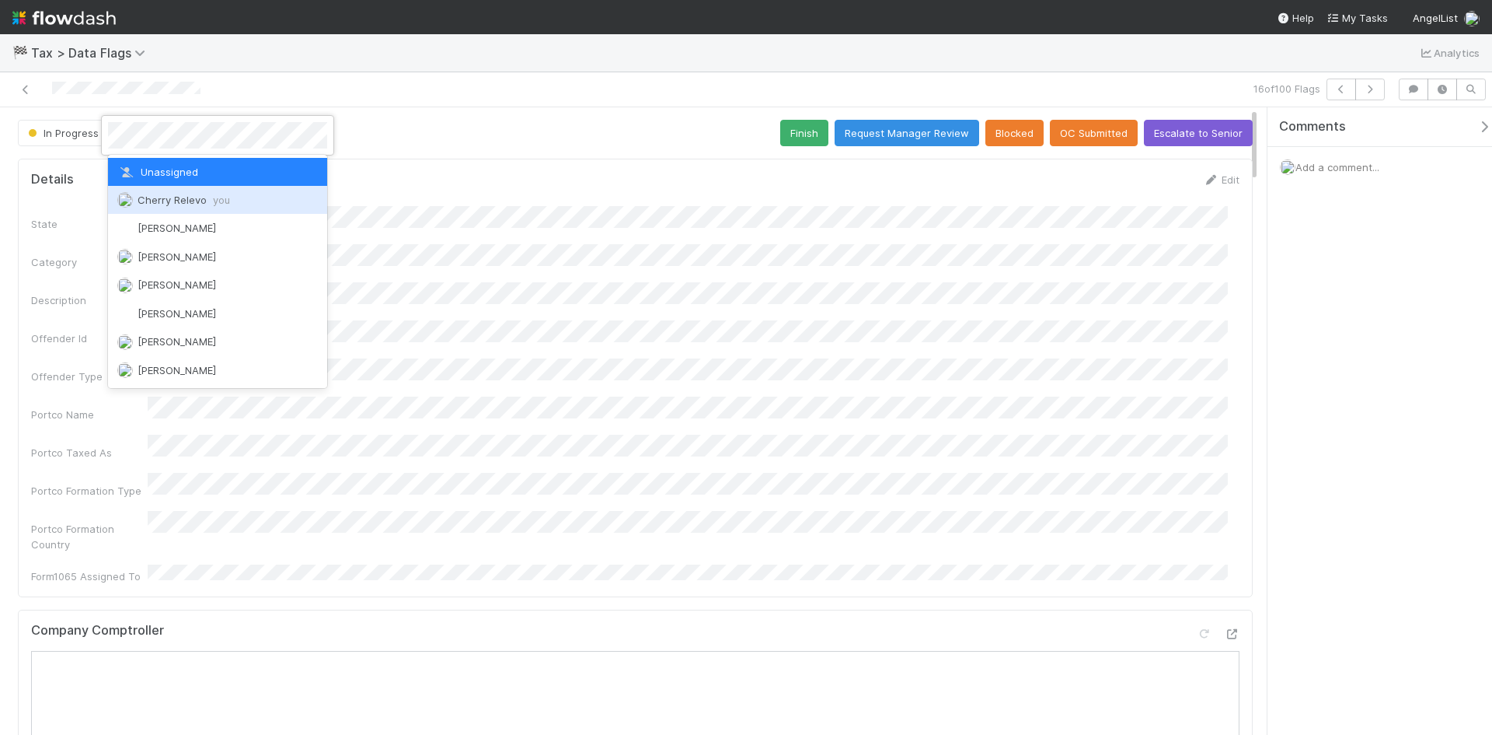
click at [223, 201] on span "you" at bounding box center [221, 200] width 17 height 12
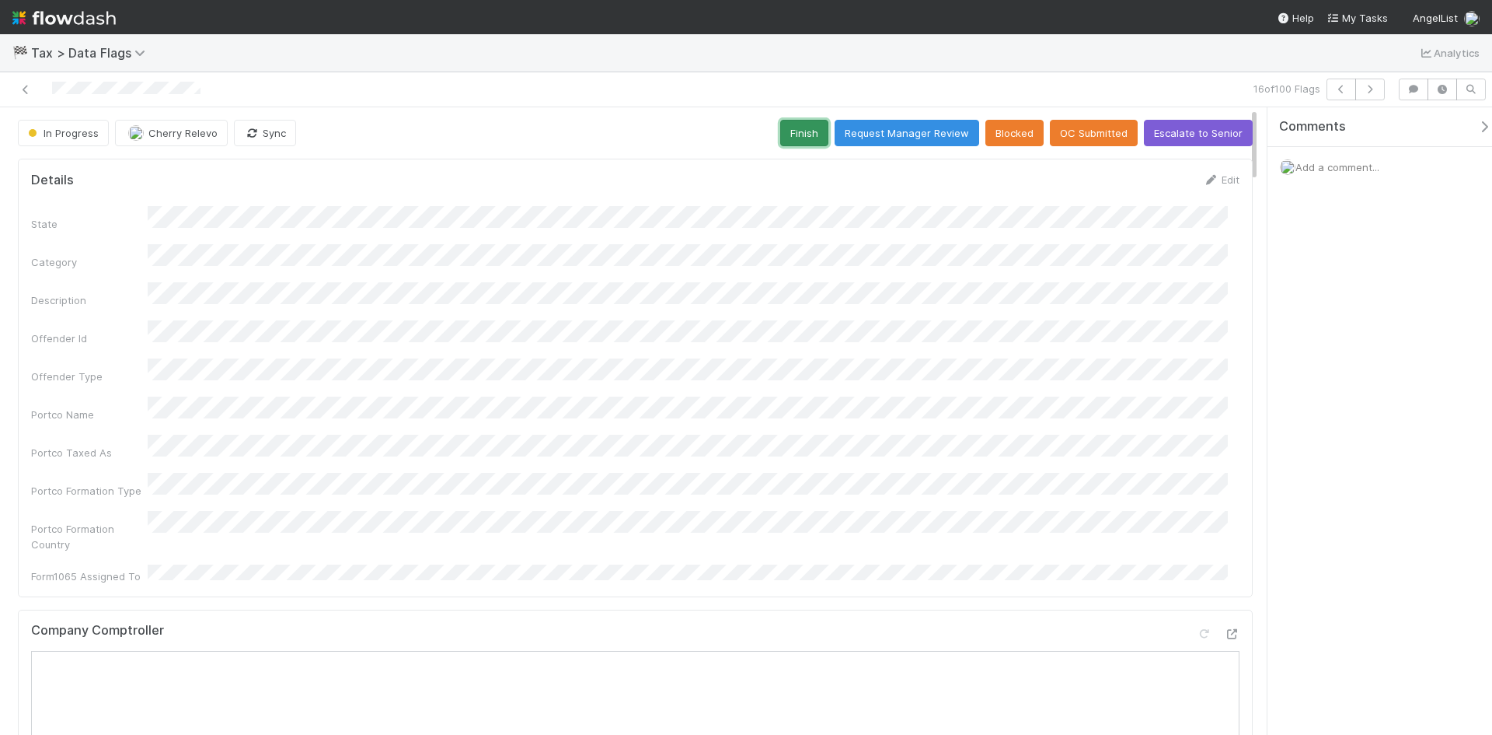
click at [804, 127] on button "Finish" at bounding box center [804, 133] width 48 height 26
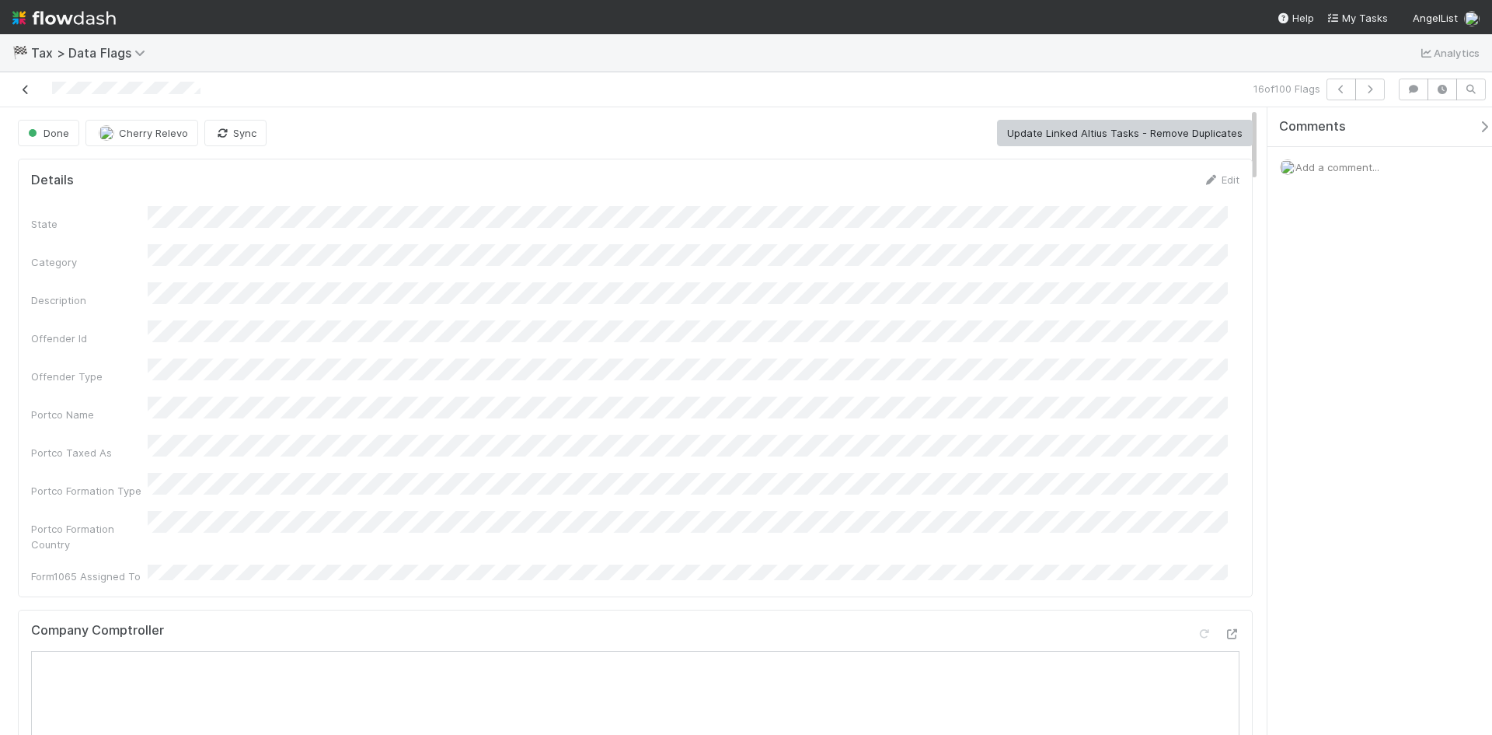
click at [26, 86] on icon at bounding box center [26, 90] width 16 height 10
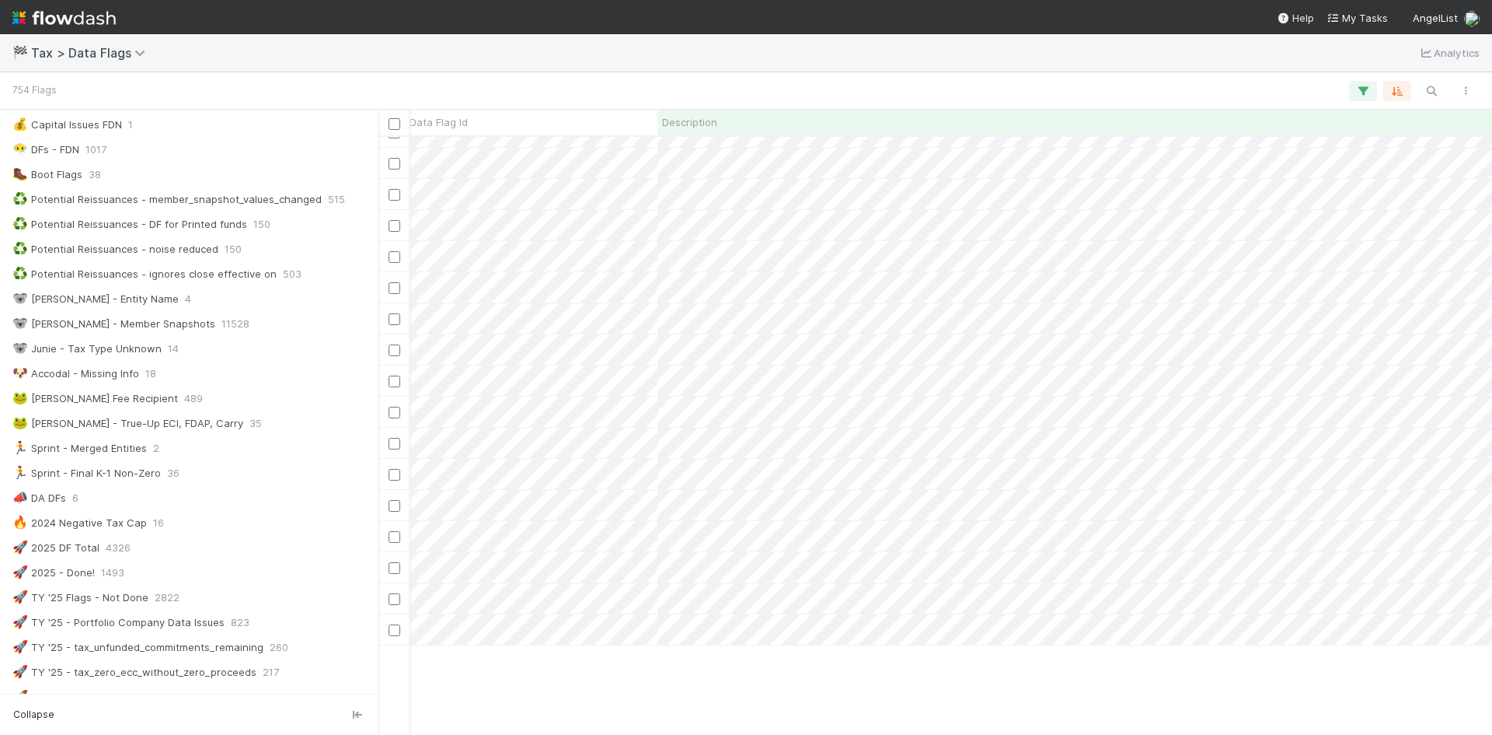
scroll to position [0, 1977]
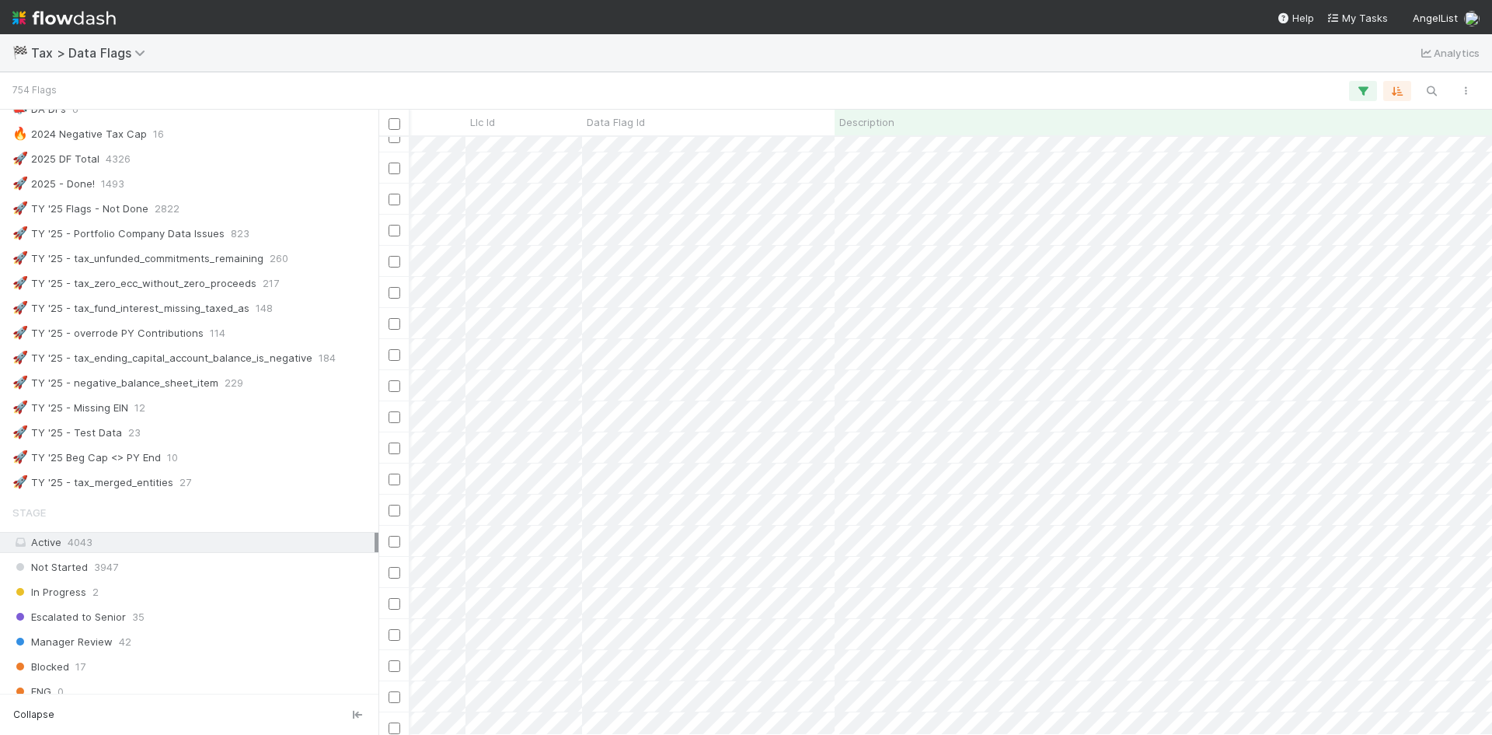
scroll to position [389, 0]
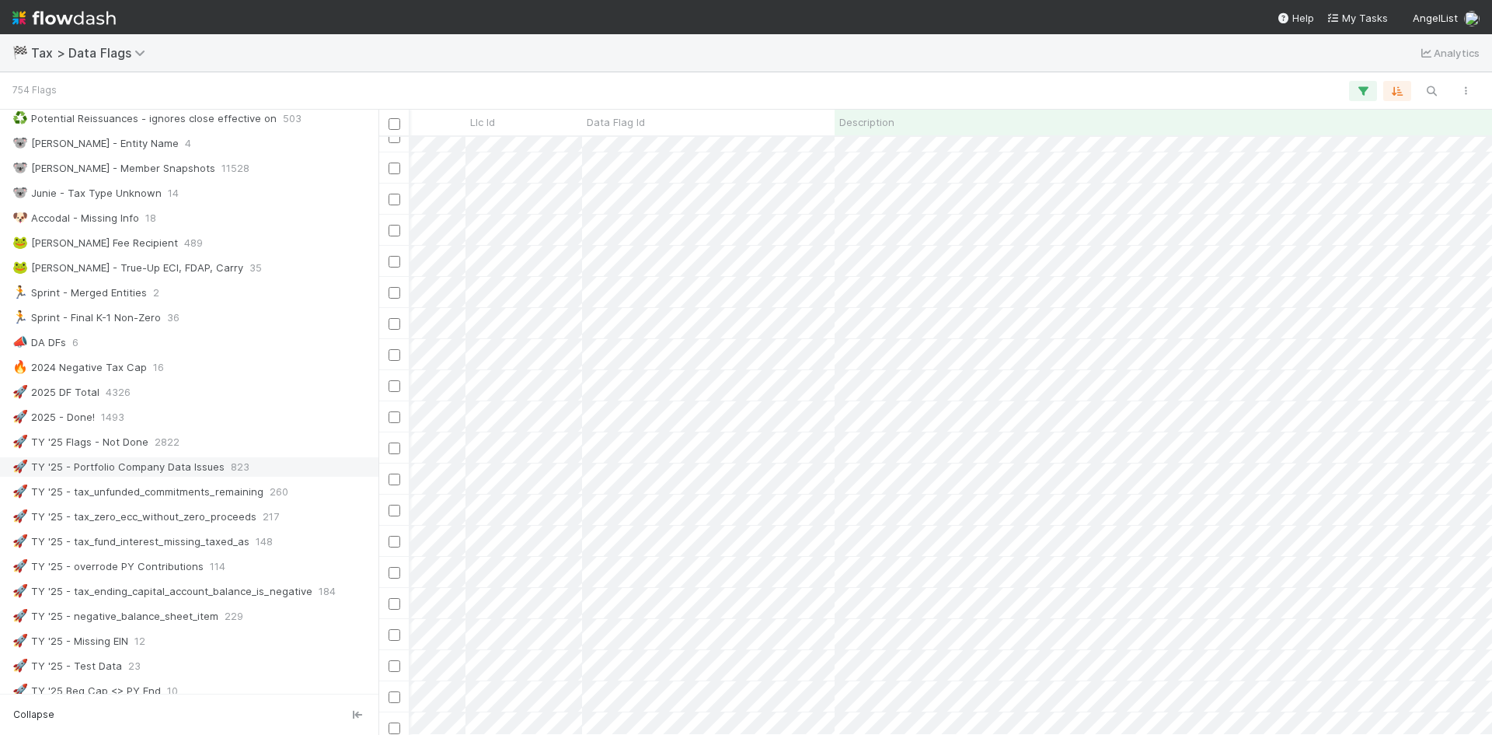
click at [153, 470] on div "🚀 TY '25 - Portfolio Company Data Issues" at bounding box center [118, 466] width 212 height 19
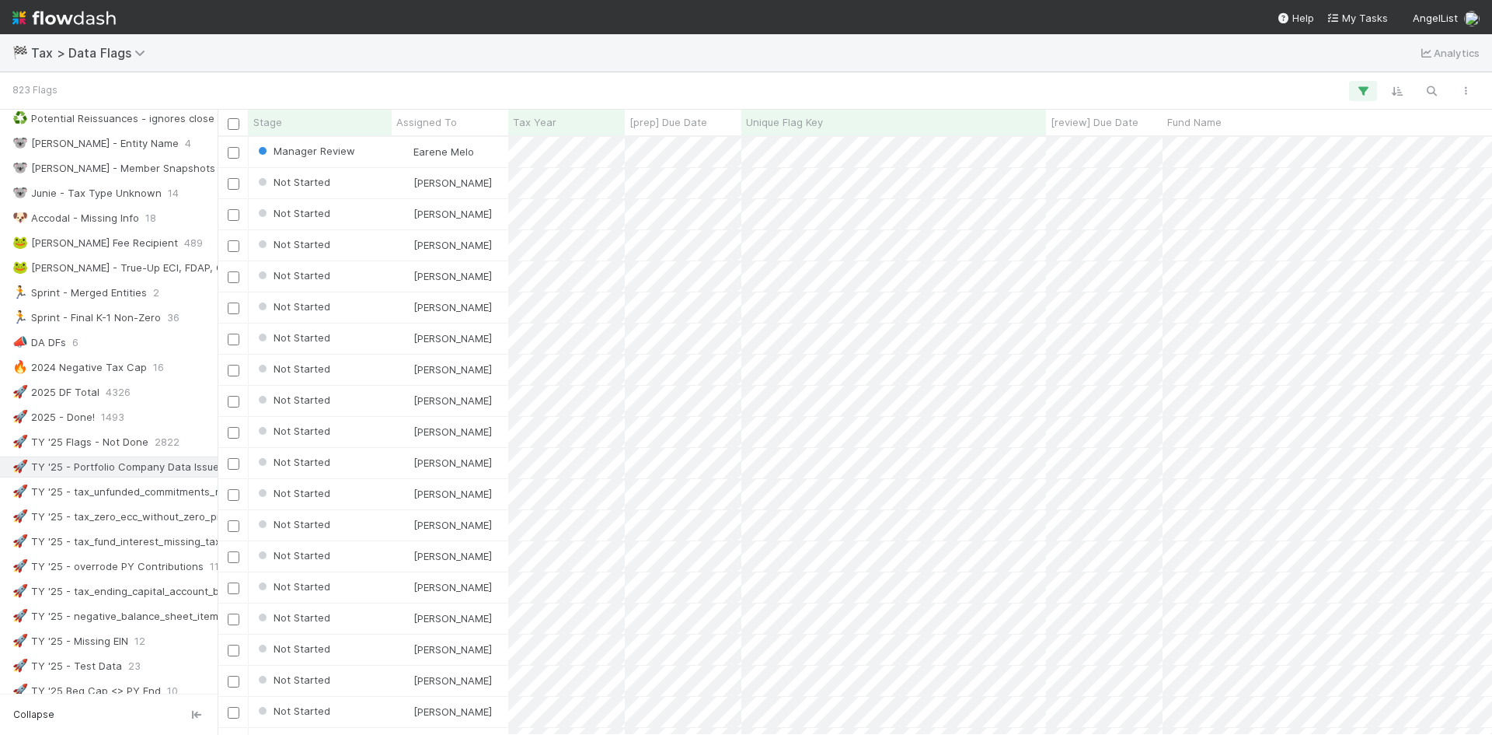
scroll to position [586, 1271]
drag, startPoint x: 380, startPoint y: 529, endPoint x: 196, endPoint y: 561, distance: 186.9
click at [196, 561] on div "Saved Views ⭐ My Active Tasks 0 🤯 TY'24 Flags - 'Not Done' 1169 📆 8/29 - K1 Pop…" at bounding box center [105, 422] width 210 height 625
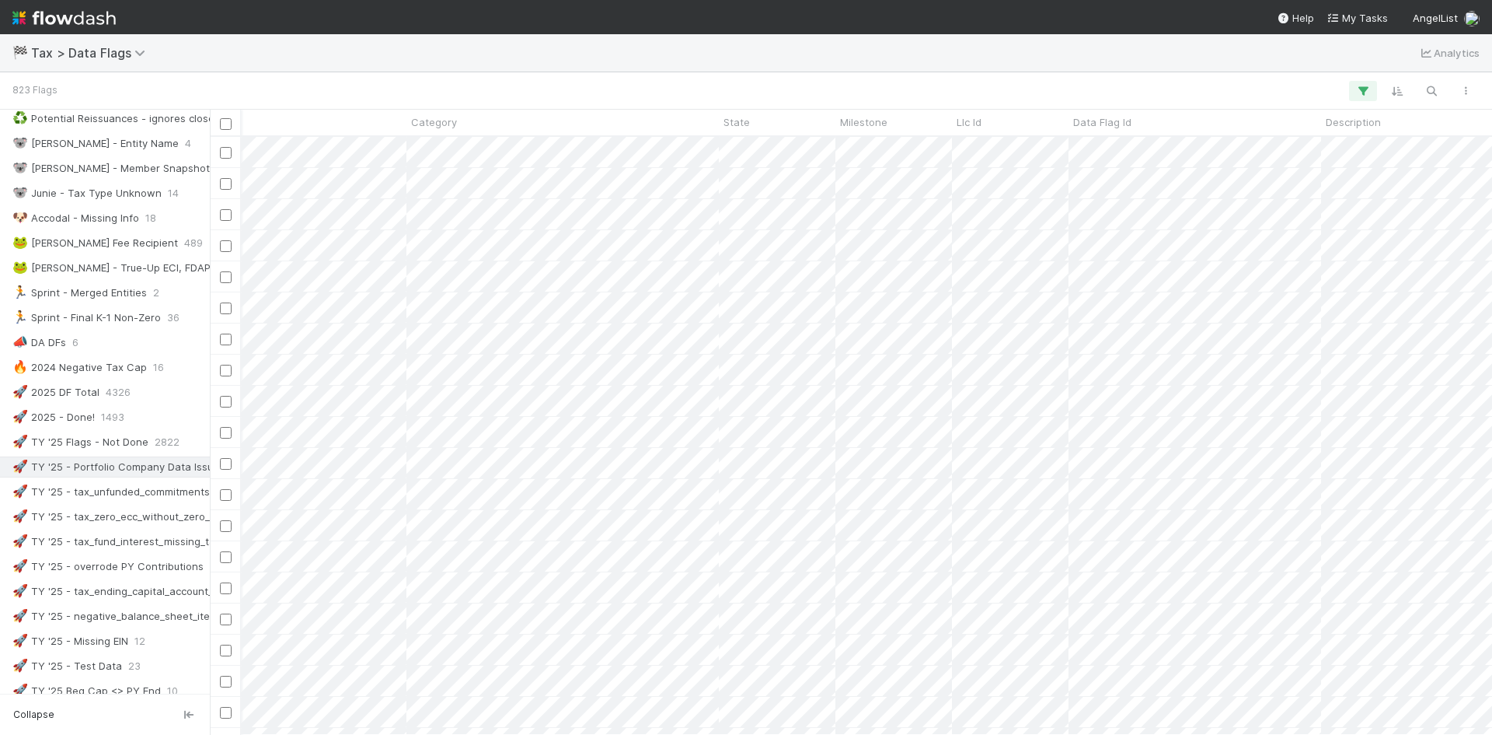
scroll to position [0, 508]
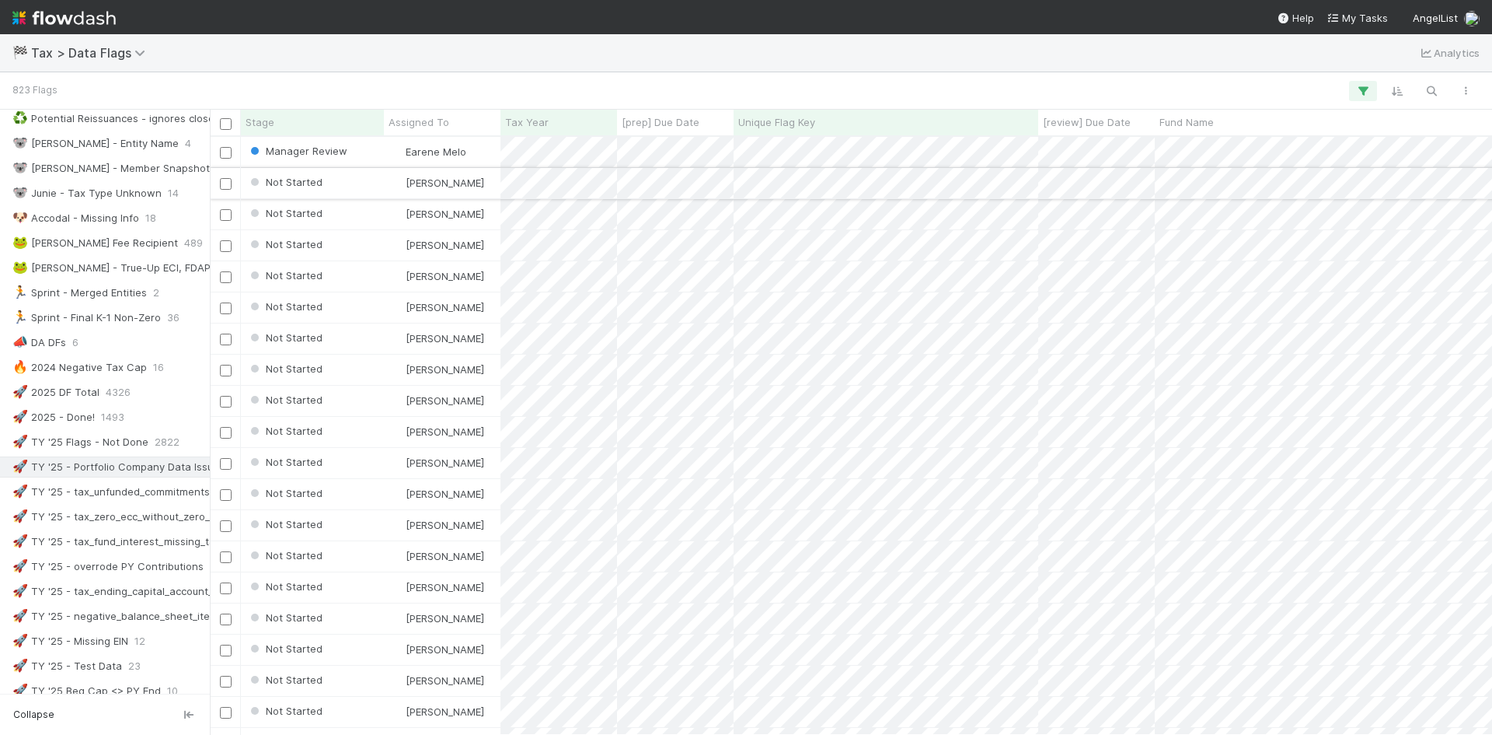
click at [337, 179] on div "Not Started" at bounding box center [312, 183] width 143 height 30
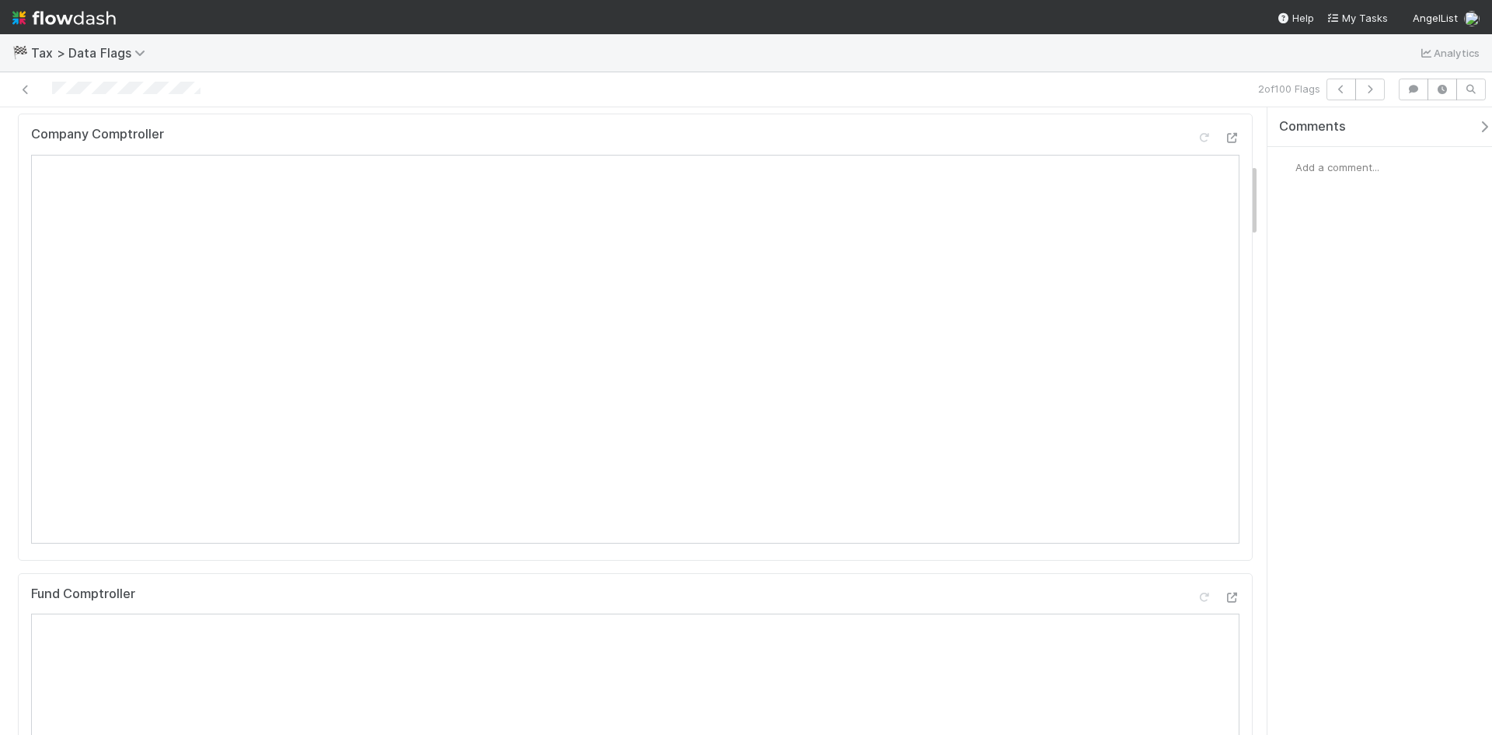
scroll to position [544, 0]
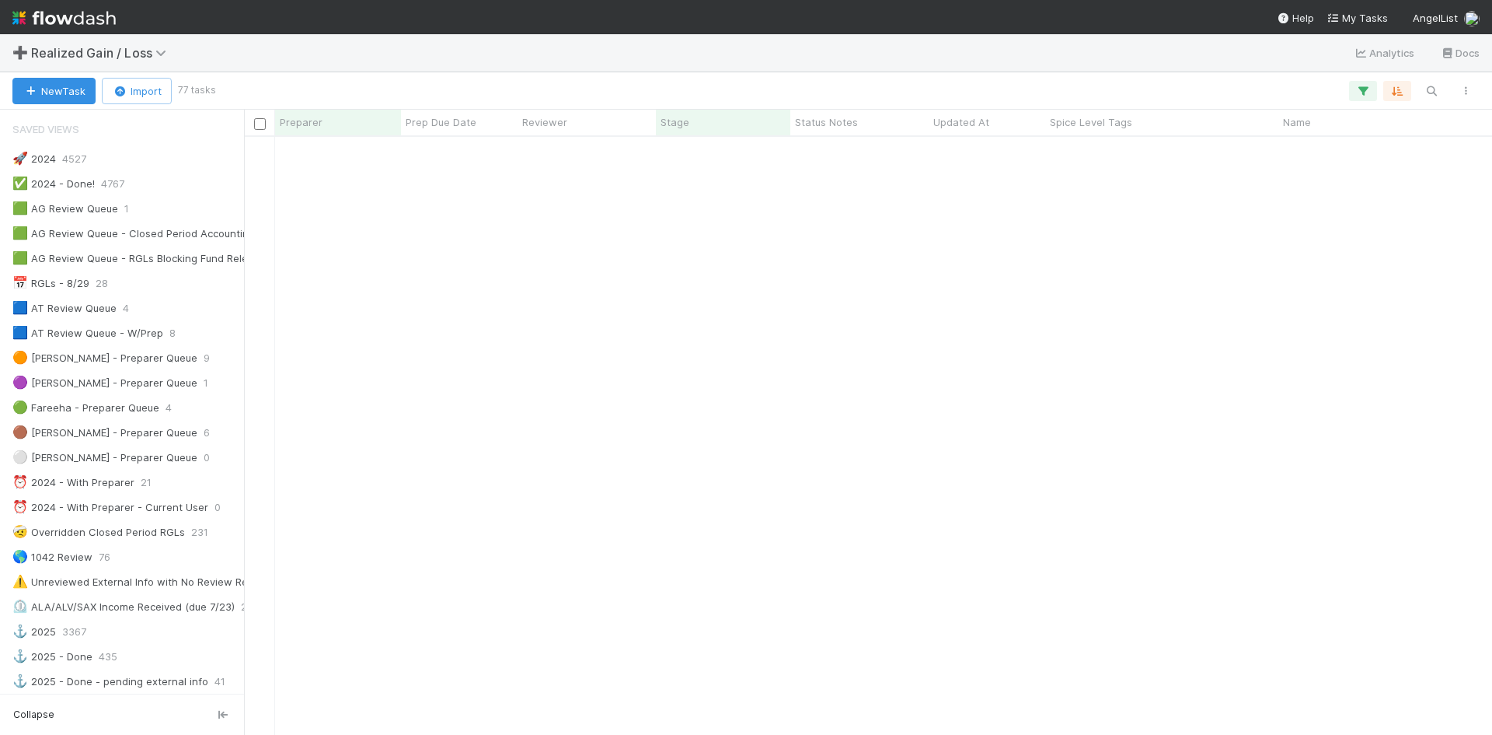
scroll to position [700, 0]
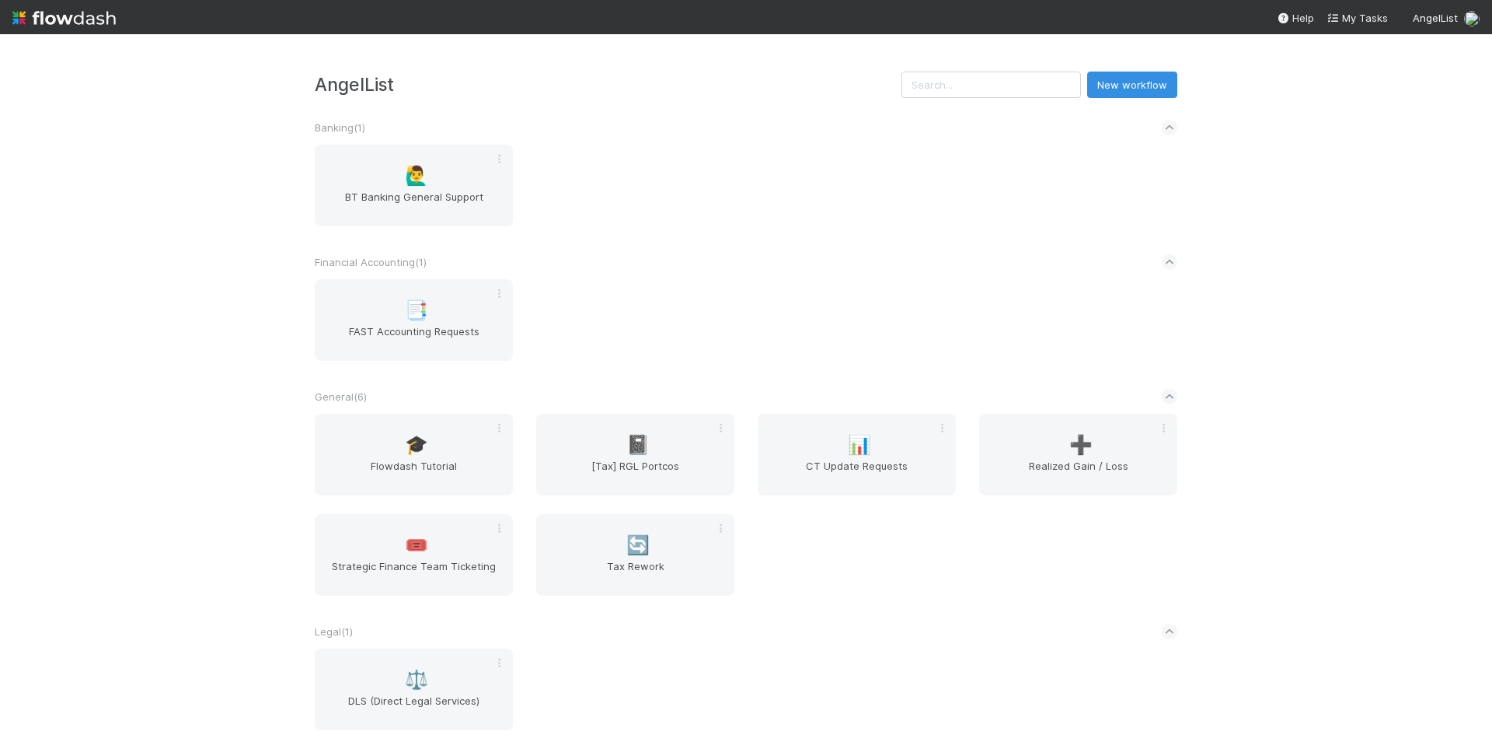
scroll to position [311, 0]
